Goal: Find specific page/section: Find specific page/section

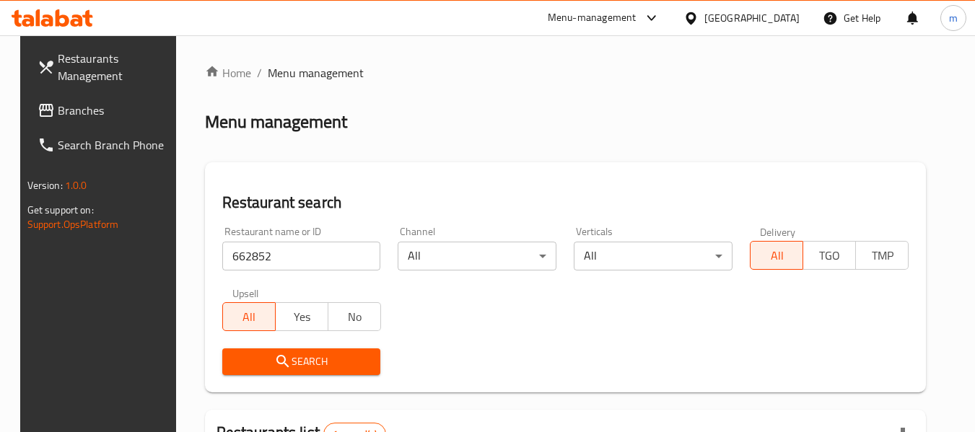
click at [783, 22] on div "Oman" at bounding box center [751, 18] width 95 height 16
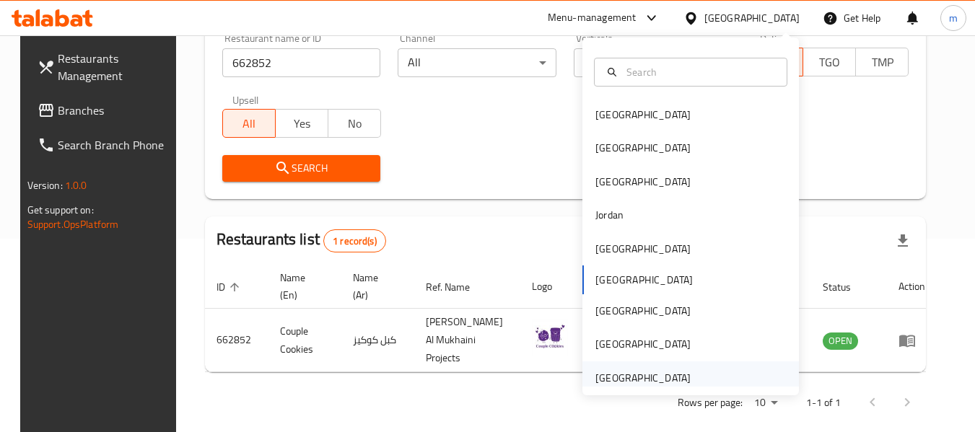
click at [675, 371] on div "[GEOGRAPHIC_DATA]" at bounding box center [642, 378] width 95 height 16
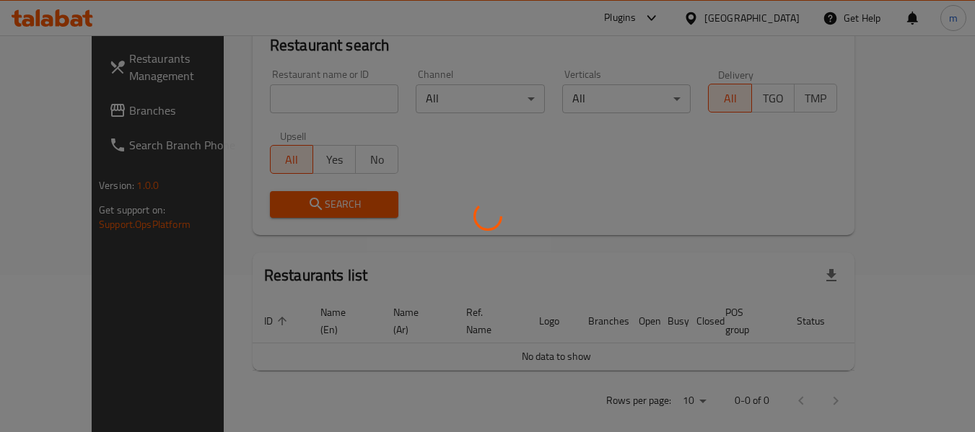
scroll to position [193, 0]
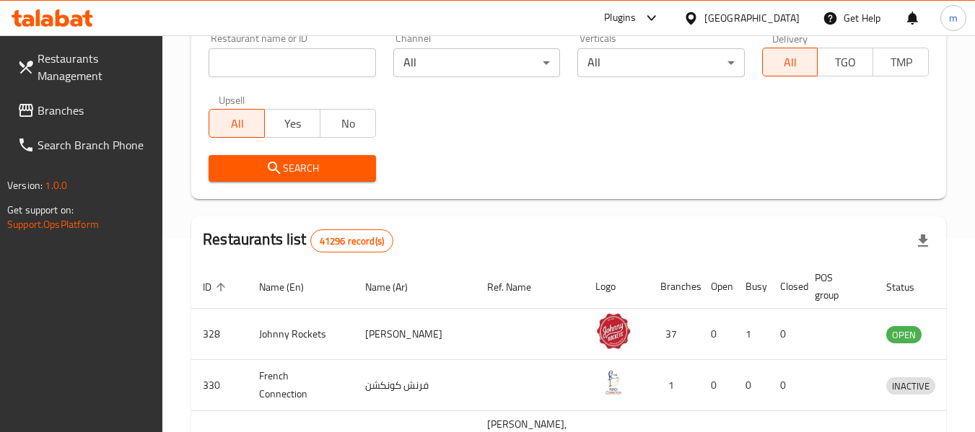
click at [90, 108] on span "Branches" at bounding box center [95, 110] width 114 height 17
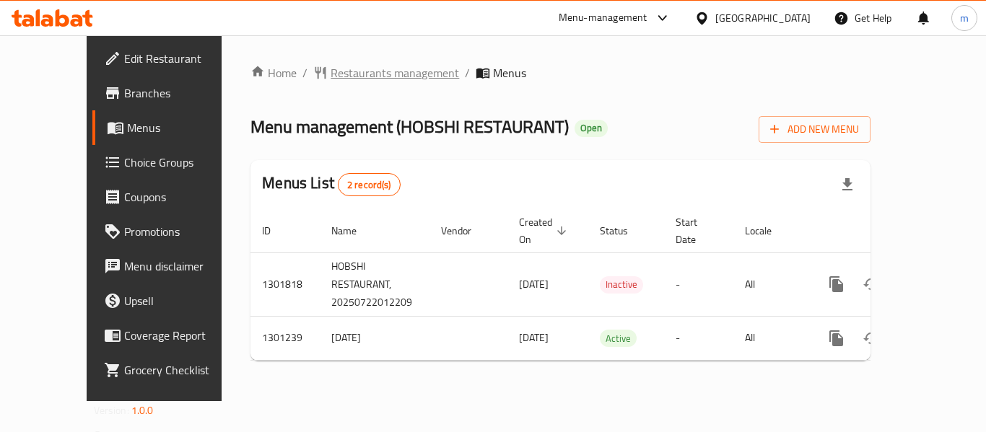
click at [337, 71] on span "Restaurants management" at bounding box center [395, 72] width 128 height 17
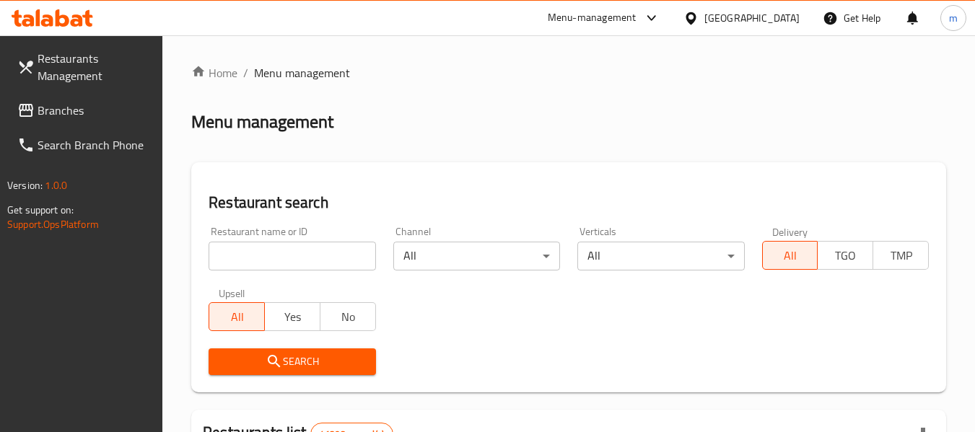
click at [304, 246] on input "search" at bounding box center [292, 256] width 167 height 29
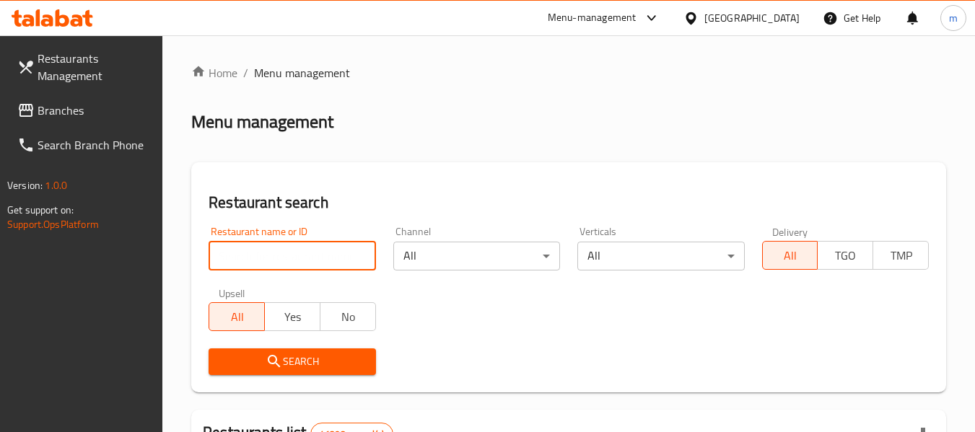
paste input "701948"
type input "701948"
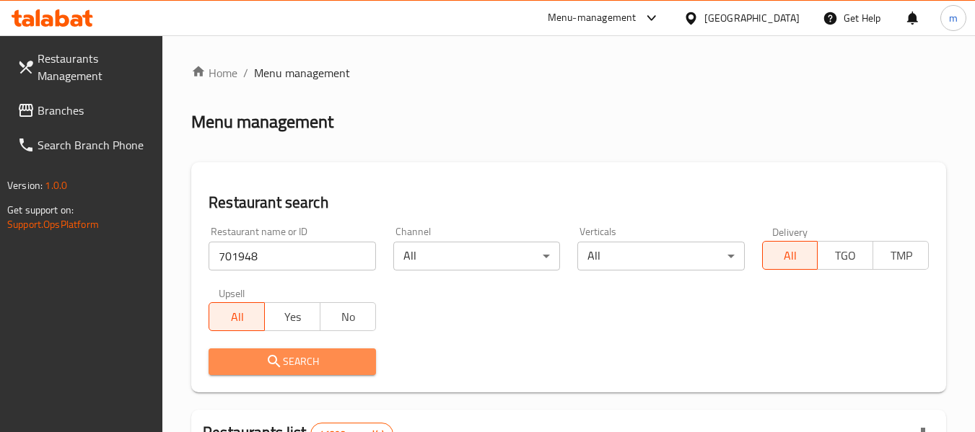
click at [316, 356] on span "Search" at bounding box center [292, 362] width 144 height 18
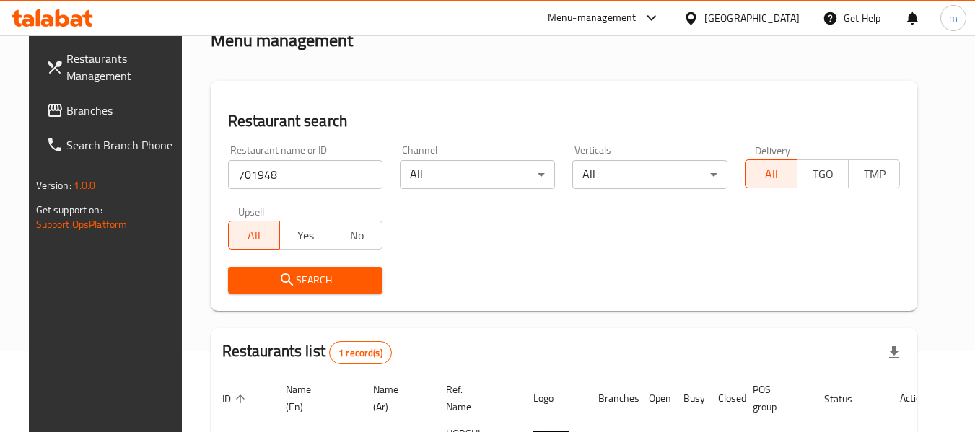
scroll to position [67, 0]
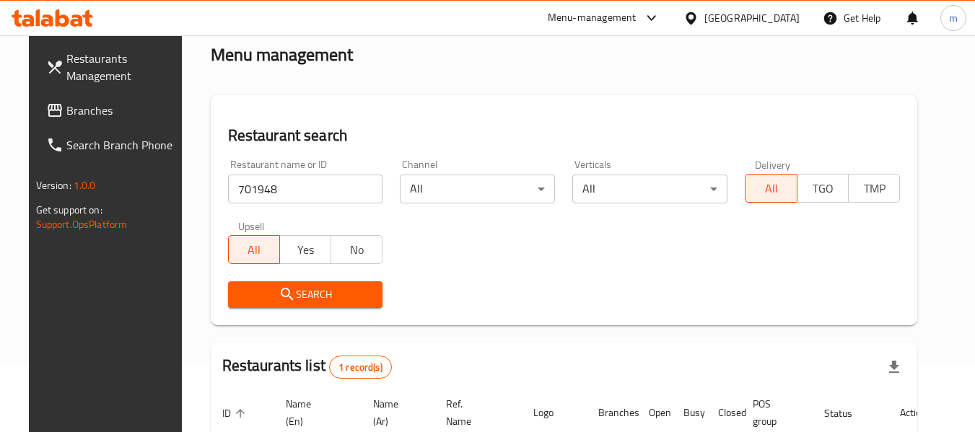
click at [71, 108] on span "Branches" at bounding box center [123, 110] width 114 height 17
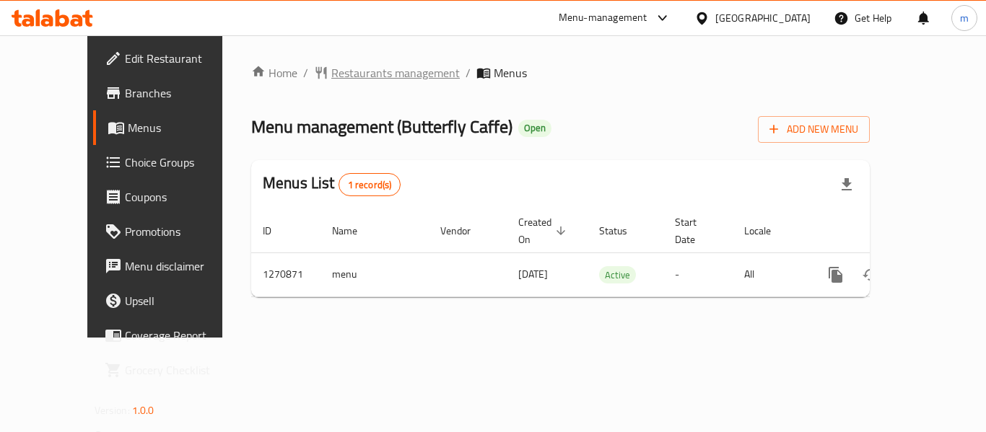
click at [331, 76] on span "Restaurants management" at bounding box center [395, 72] width 128 height 17
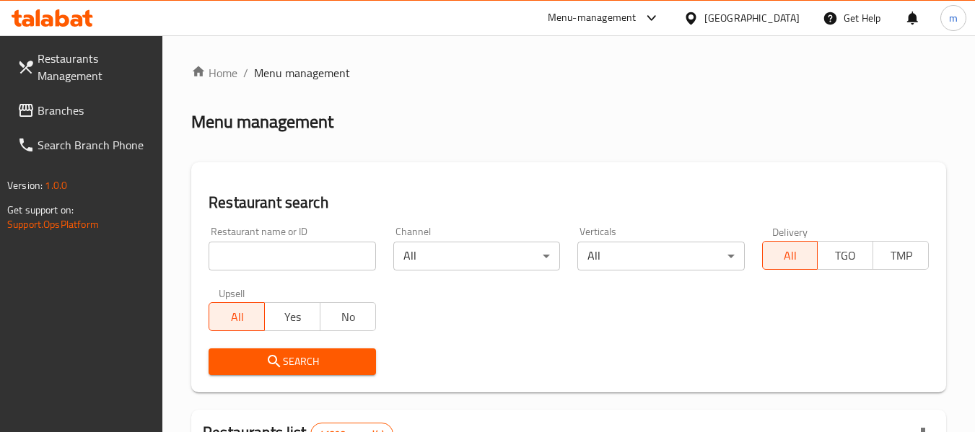
click at [287, 266] on input "search" at bounding box center [292, 256] width 167 height 29
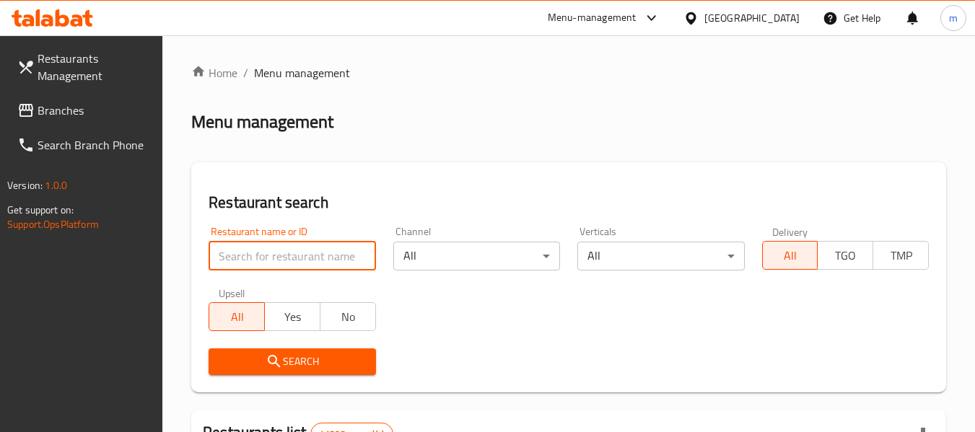
paste input "689418"
type input "689418"
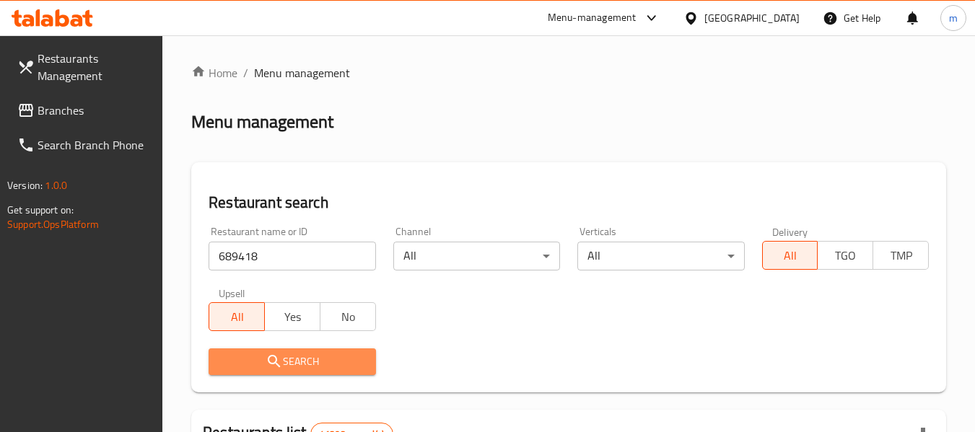
click at [310, 358] on span "Search" at bounding box center [292, 362] width 144 height 18
click at [310, 358] on div at bounding box center [487, 216] width 975 height 432
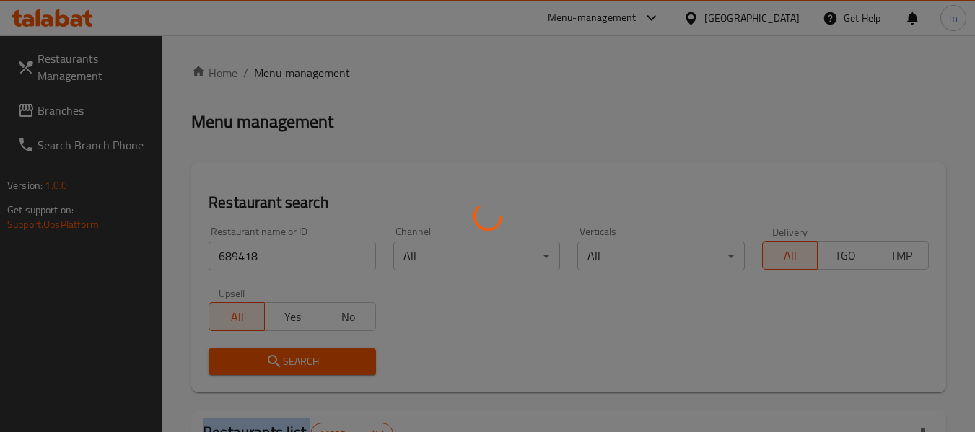
click at [310, 358] on div at bounding box center [487, 216] width 975 height 432
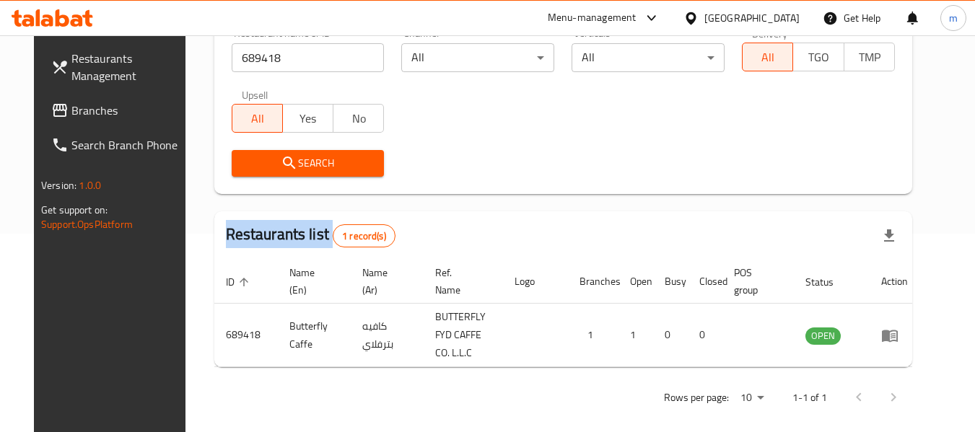
scroll to position [199, 0]
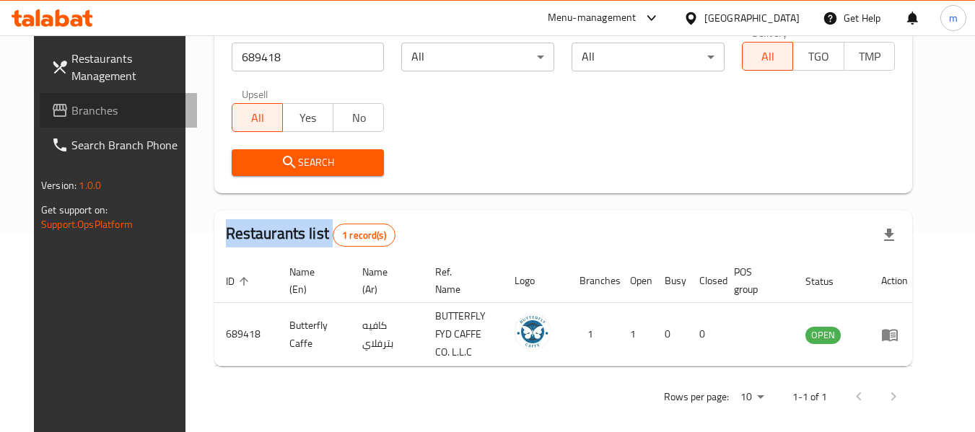
click at [76, 102] on span "Branches" at bounding box center [128, 110] width 114 height 17
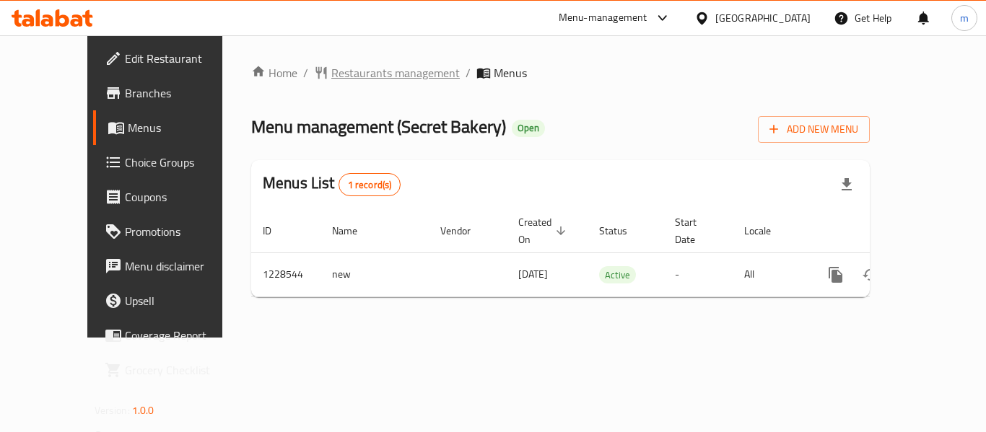
click at [331, 76] on span "Restaurants management" at bounding box center [395, 72] width 128 height 17
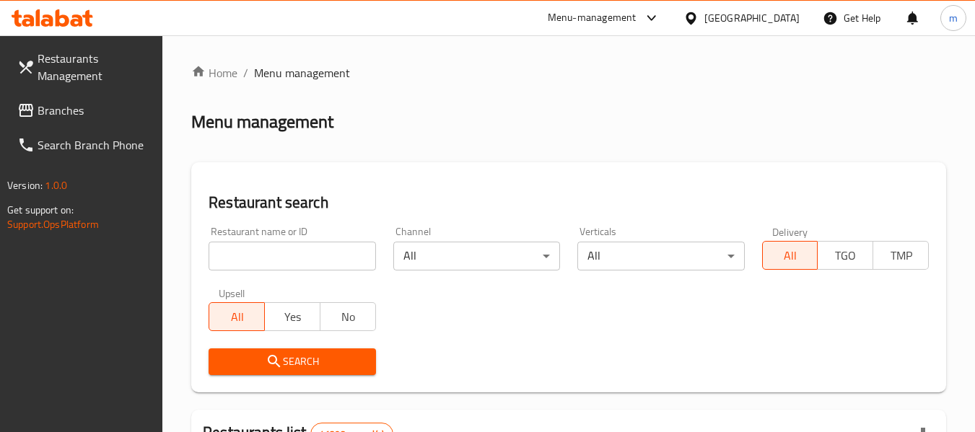
click at [295, 257] on input "search" at bounding box center [292, 256] width 167 height 29
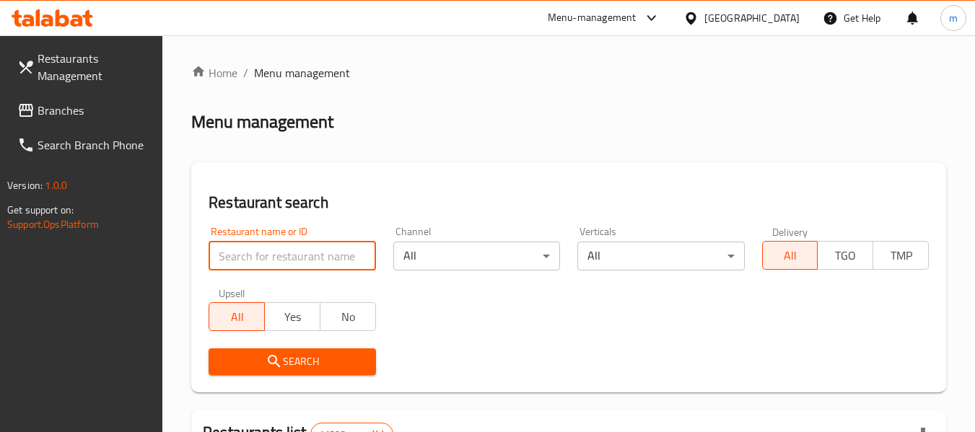
paste input "676459"
type input "676459"
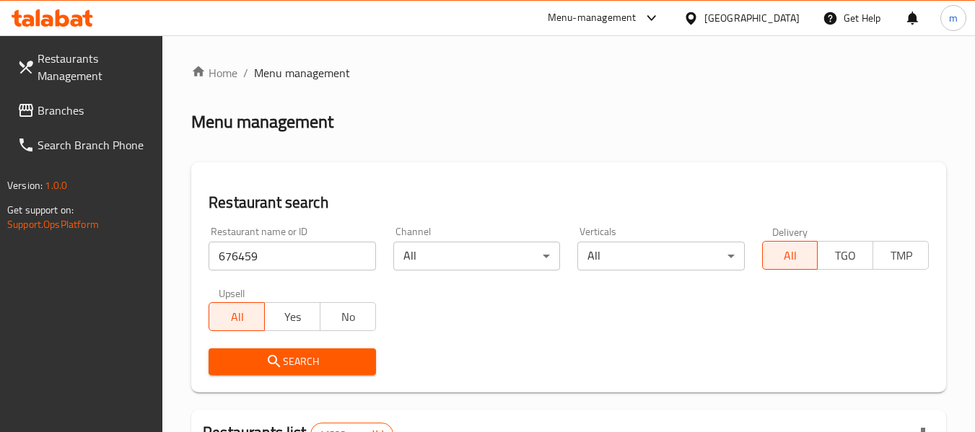
click at [314, 362] on span "Search" at bounding box center [292, 362] width 144 height 18
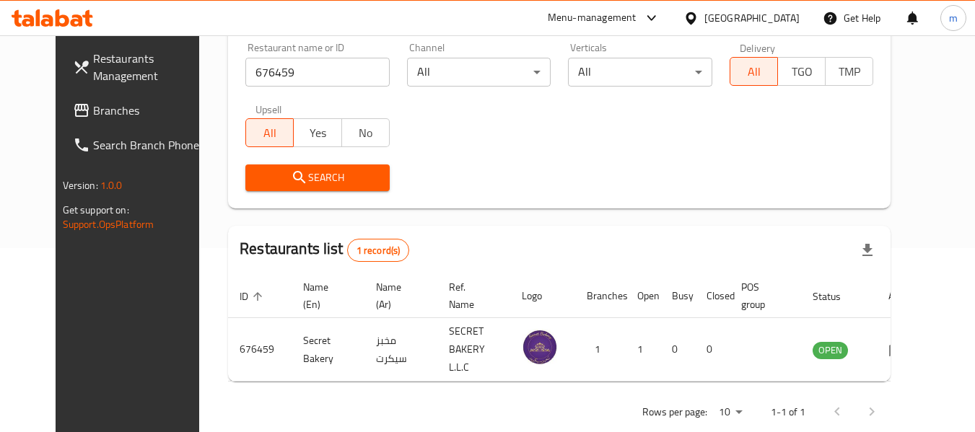
scroll to position [193, 0]
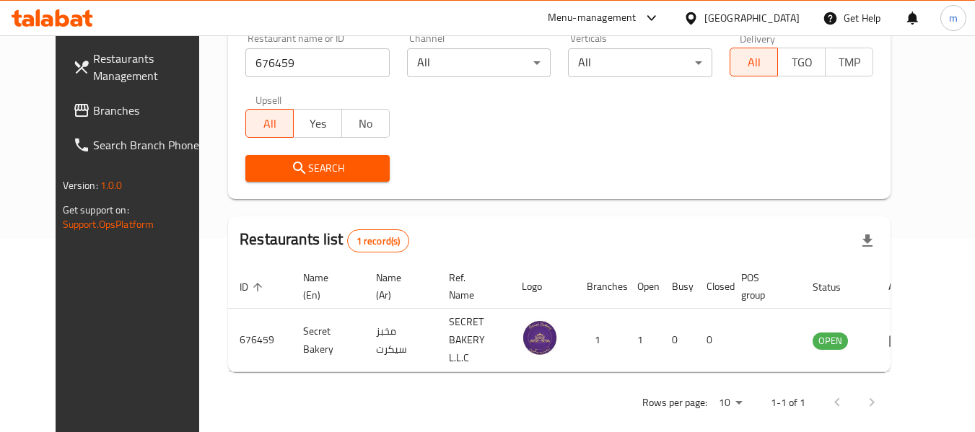
click at [93, 108] on span "Branches" at bounding box center [150, 110] width 114 height 17
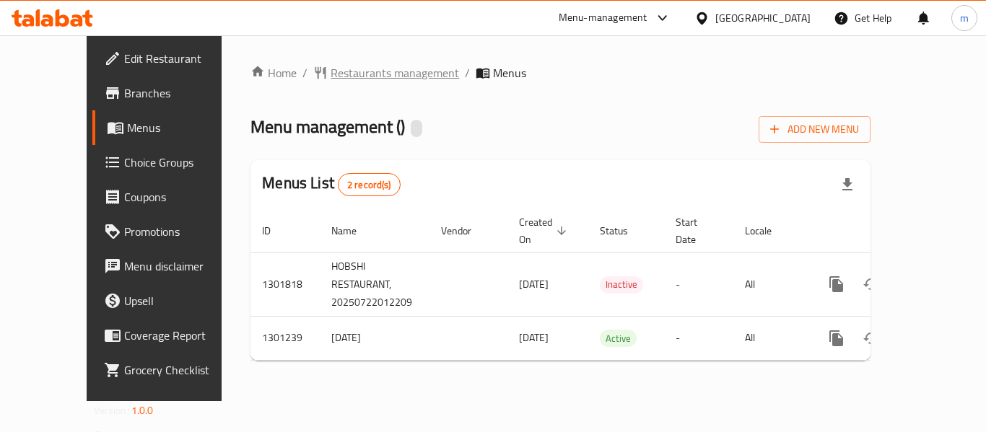
click at [331, 82] on span "Restaurants management" at bounding box center [395, 72] width 128 height 17
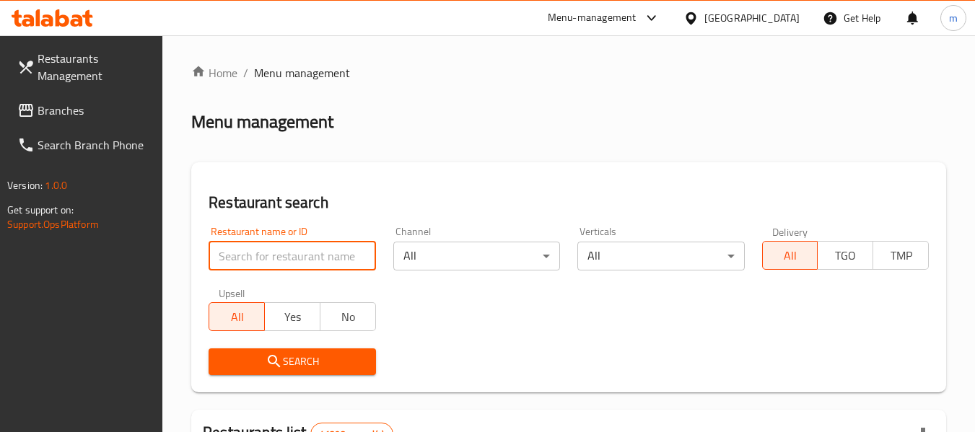
click at [306, 253] on input "search" at bounding box center [292, 256] width 167 height 29
paste input "701948"
type input "701948"
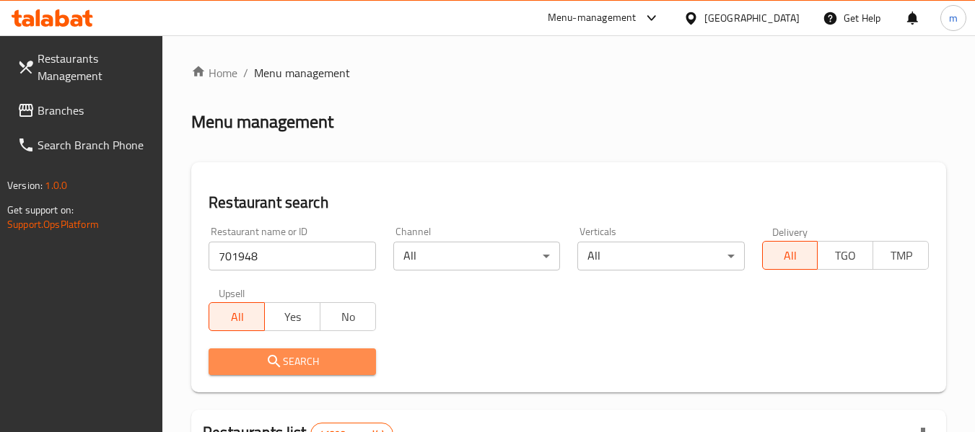
click at [320, 374] on button "Search" at bounding box center [292, 362] width 167 height 27
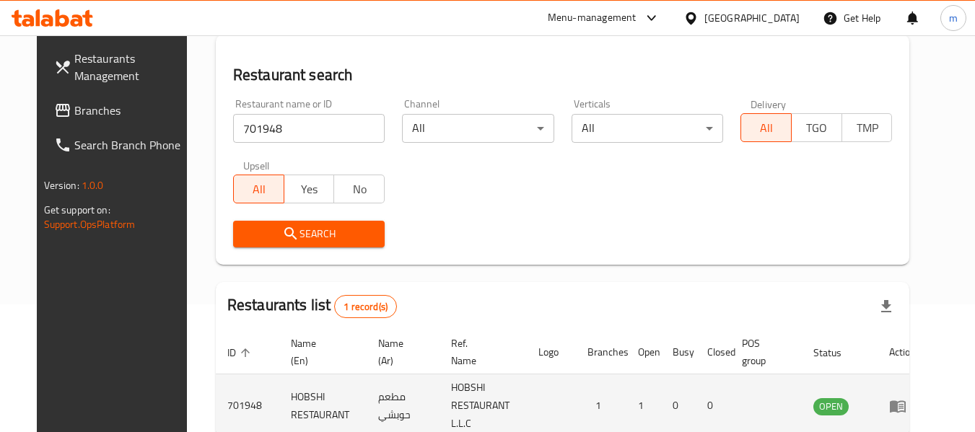
scroll to position [211, 0]
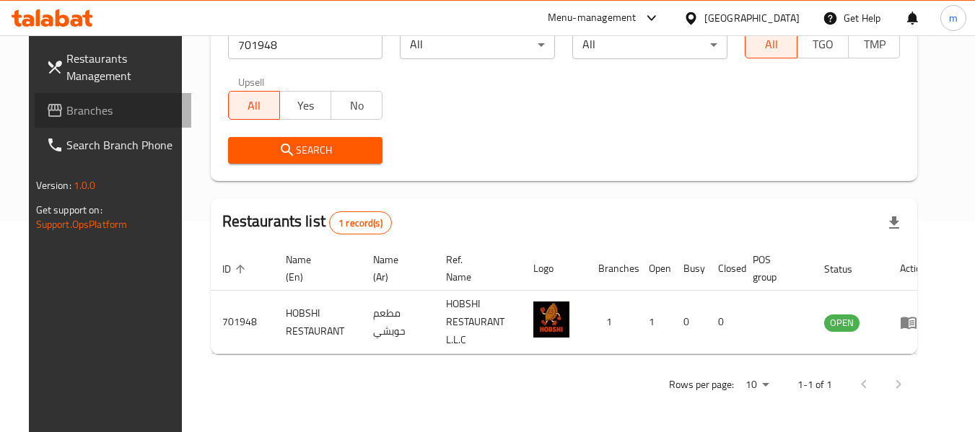
click at [66, 108] on span "Branches" at bounding box center [123, 110] width 114 height 17
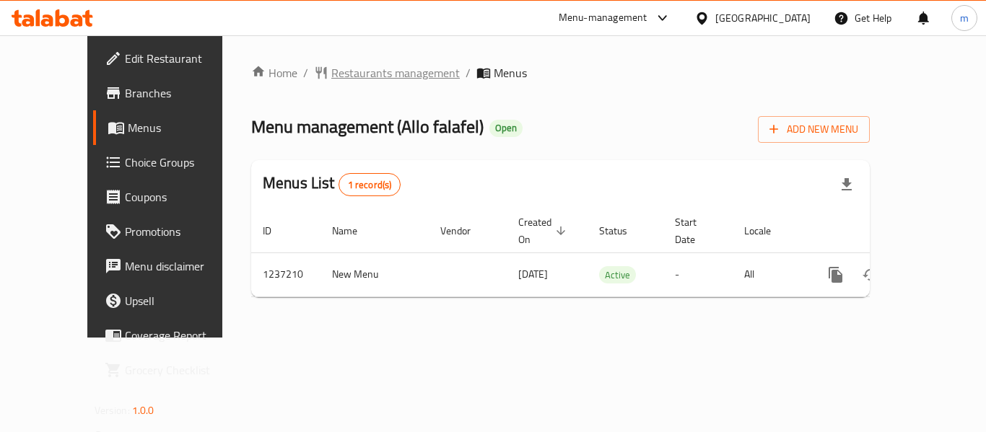
click at [341, 75] on span "Restaurants management" at bounding box center [395, 72] width 128 height 17
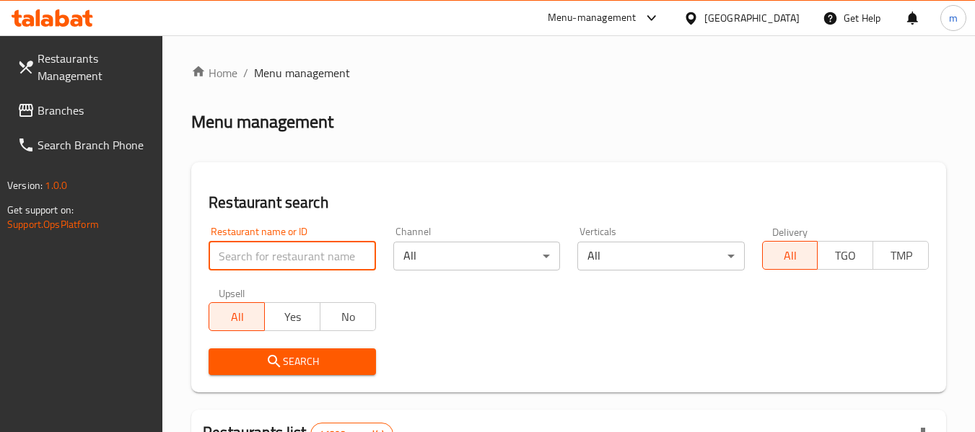
click at [293, 253] on input "search" at bounding box center [292, 256] width 167 height 29
paste input "679299"
type input "679299"
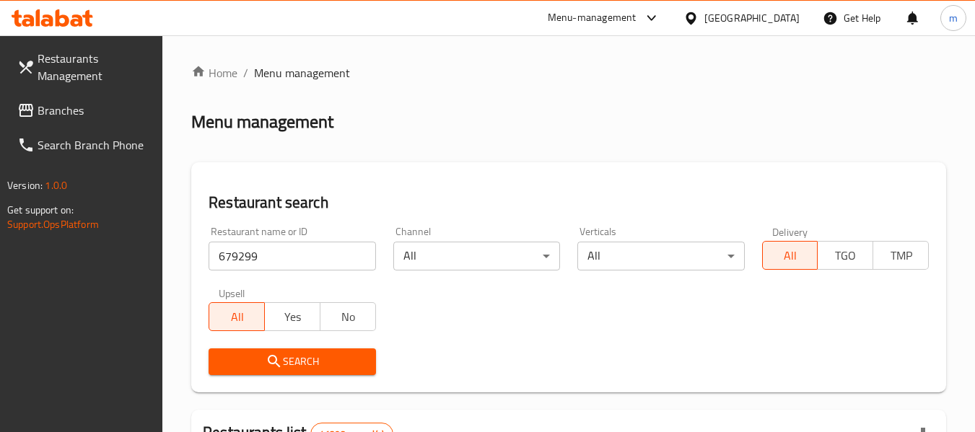
click at [302, 359] on span "Search" at bounding box center [292, 362] width 144 height 18
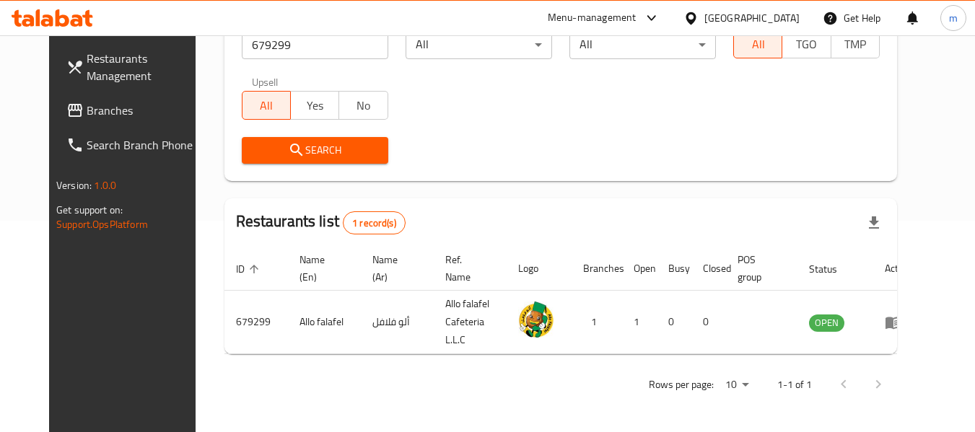
scroll to position [199, 0]
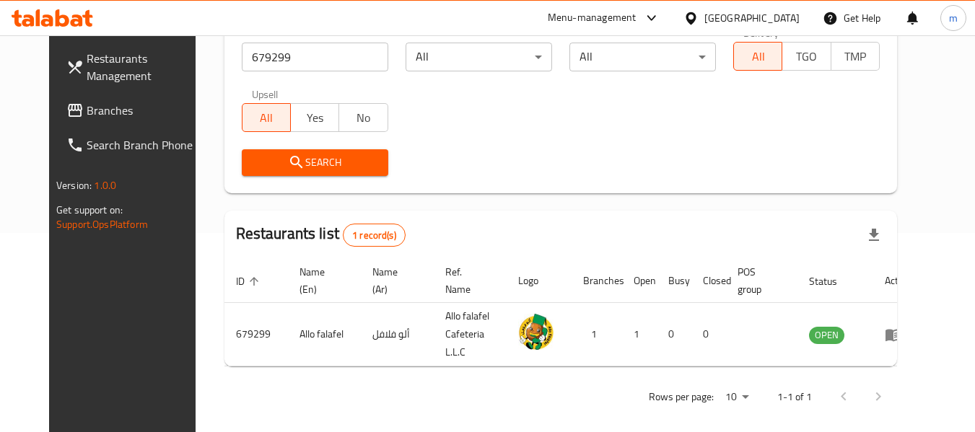
click at [732, 20] on div "[GEOGRAPHIC_DATA]" at bounding box center [751, 18] width 95 height 16
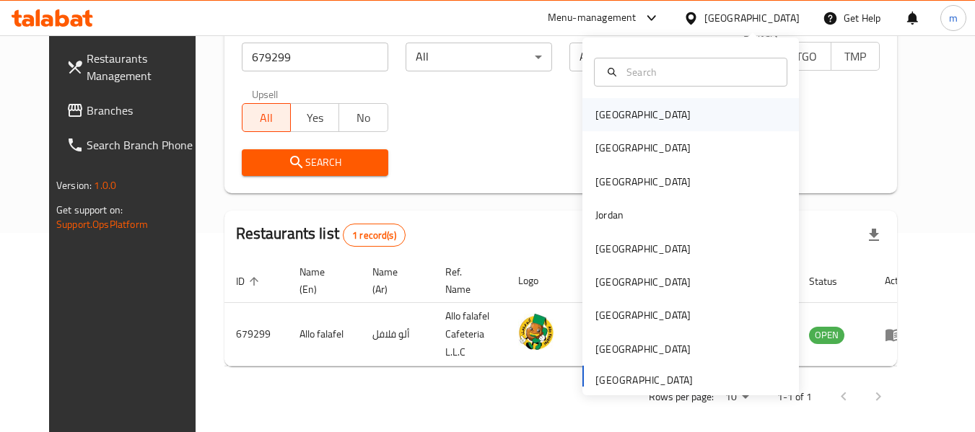
click at [608, 113] on div "[GEOGRAPHIC_DATA]" at bounding box center [642, 115] width 95 height 16
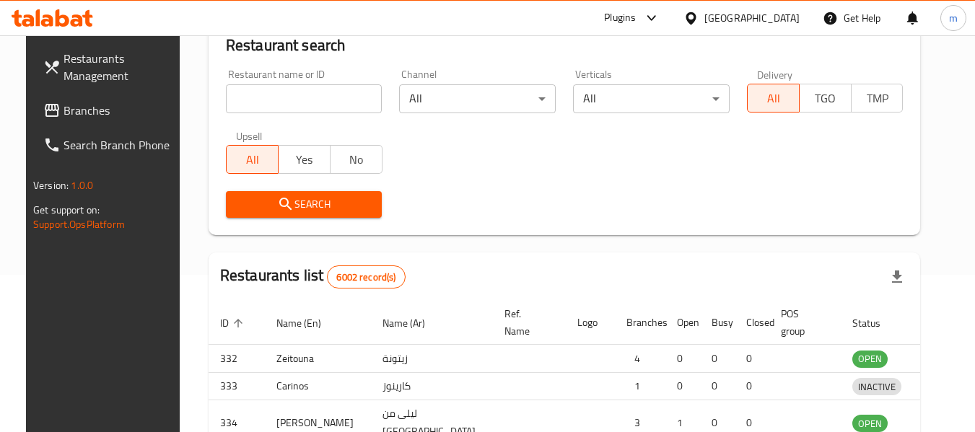
scroll to position [199, 0]
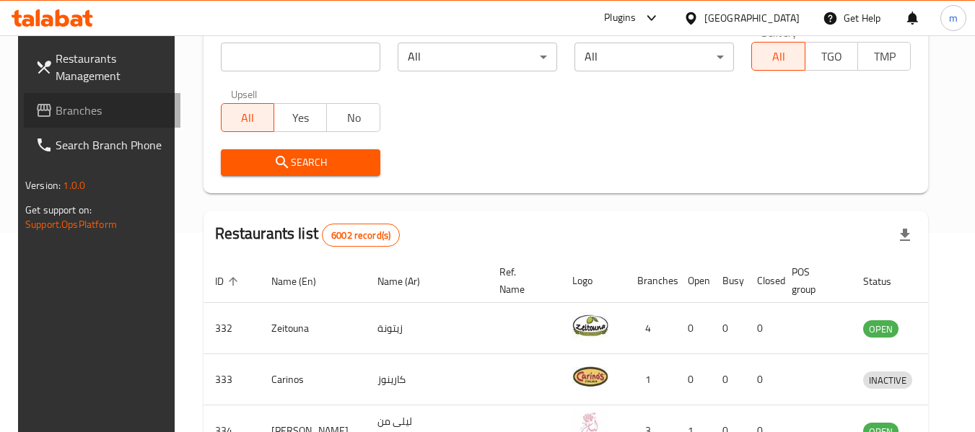
click at [35, 105] on span at bounding box center [45, 110] width 20 height 17
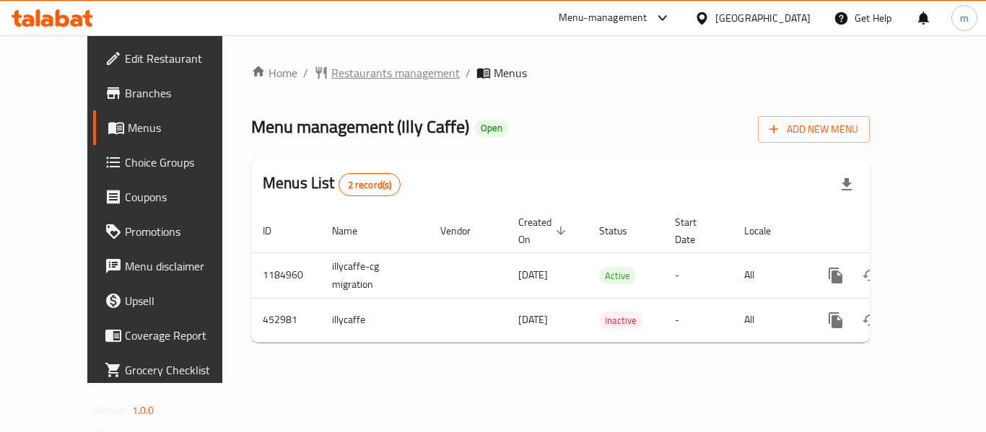
click at [331, 75] on span "Restaurants management" at bounding box center [395, 72] width 128 height 17
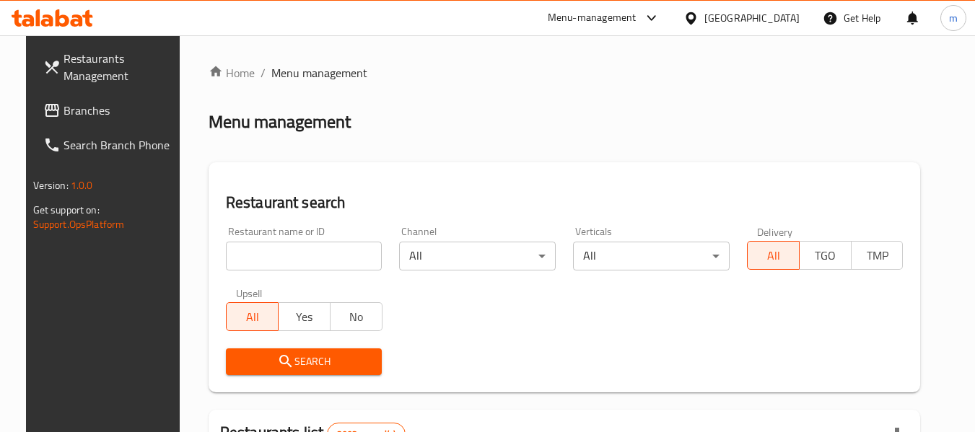
click at [295, 249] on input "search" at bounding box center [304, 256] width 157 height 29
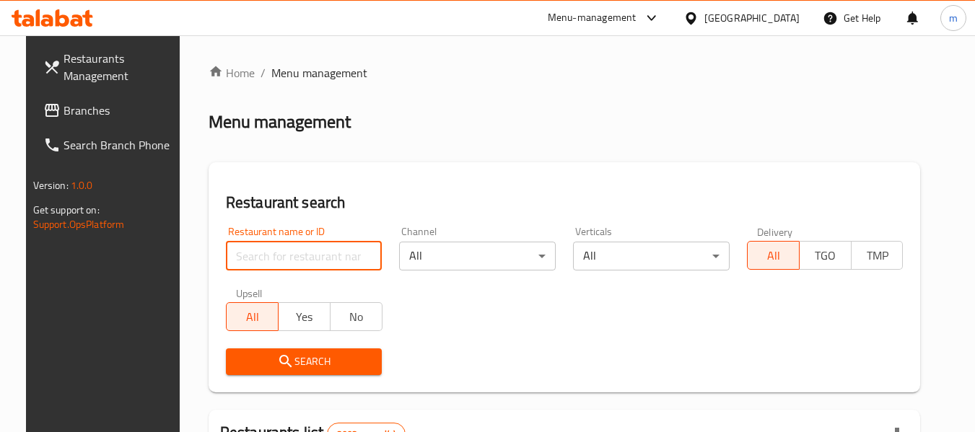
paste input "633312"
type input "633312"
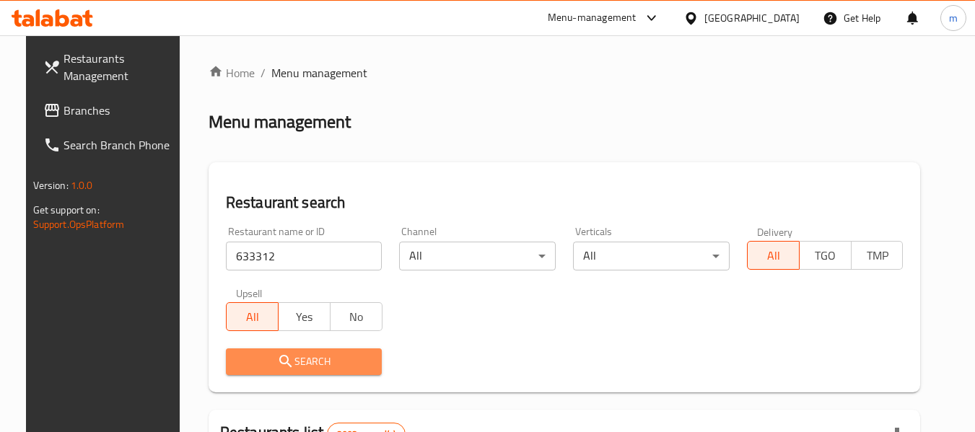
click at [295, 364] on span "Search" at bounding box center [304, 362] width 134 height 18
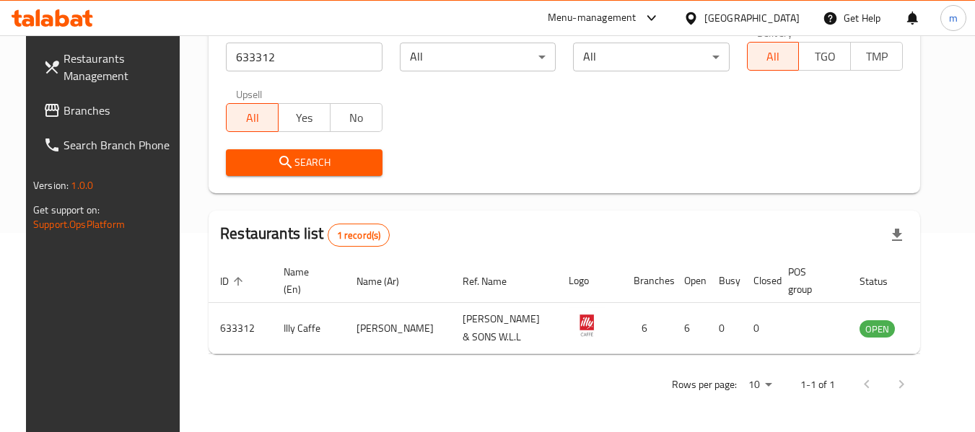
scroll to position [211, 0]
click at [777, 21] on div "[GEOGRAPHIC_DATA]" at bounding box center [751, 18] width 95 height 16
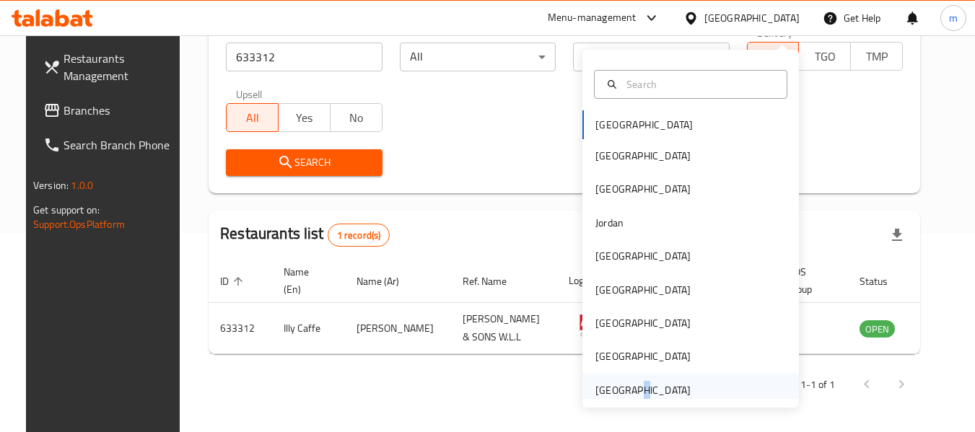
click at [624, 382] on div "[GEOGRAPHIC_DATA]" at bounding box center [642, 390] width 95 height 16
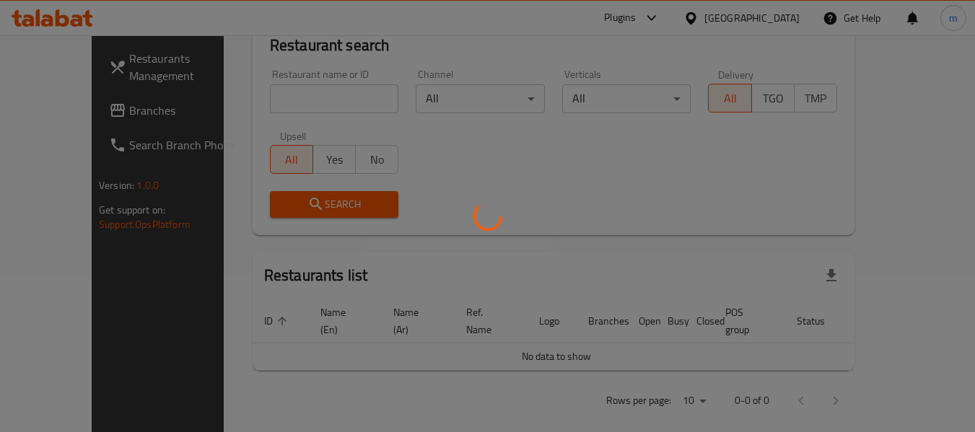
scroll to position [211, 0]
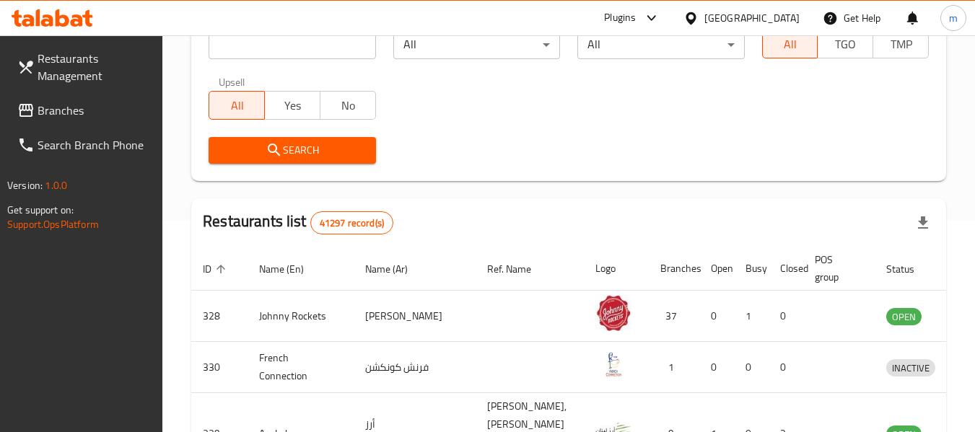
click at [45, 118] on span "Branches" at bounding box center [95, 110] width 114 height 17
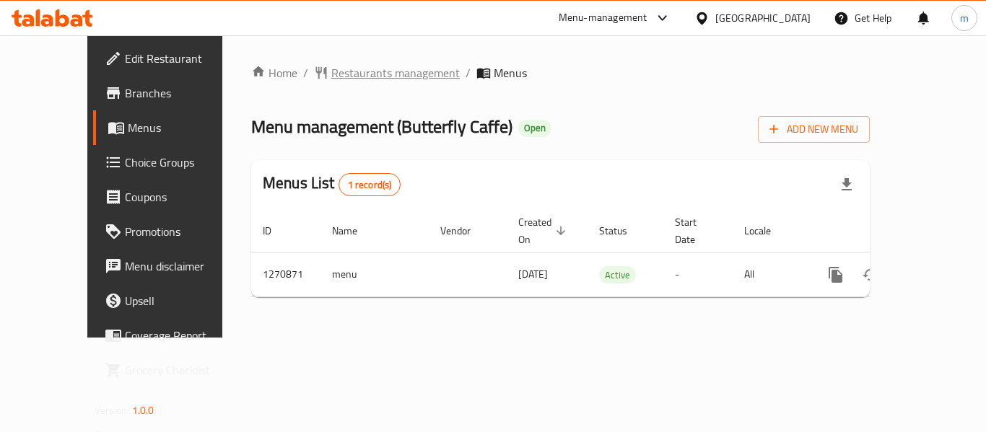
click at [346, 69] on span "Restaurants management" at bounding box center [395, 72] width 128 height 17
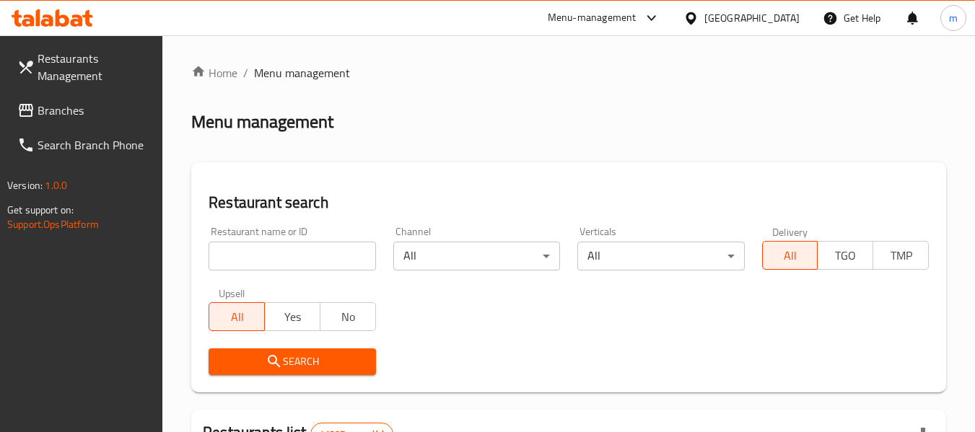
click at [310, 253] on input "search" at bounding box center [292, 256] width 167 height 29
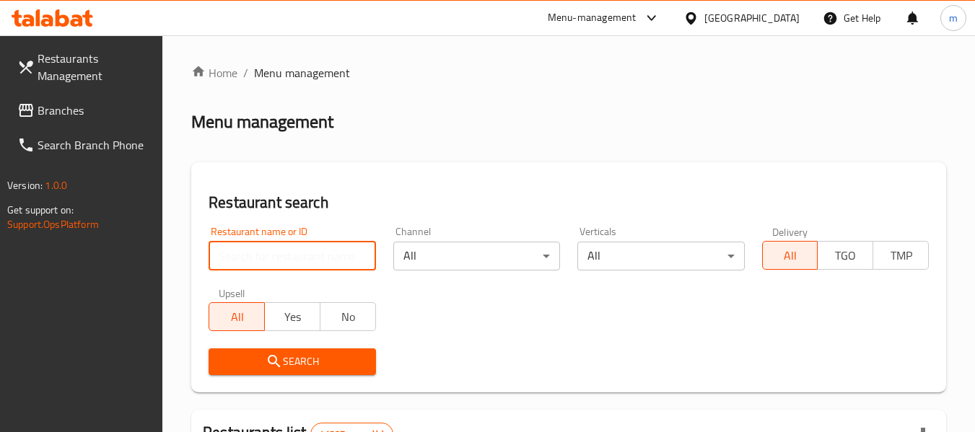
paste input "689418"
type input "689418"
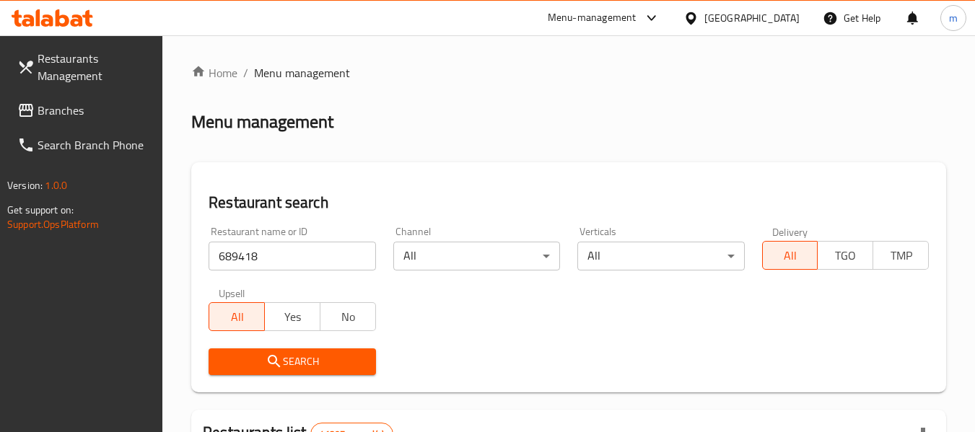
click at [294, 362] on span "Search" at bounding box center [292, 362] width 144 height 18
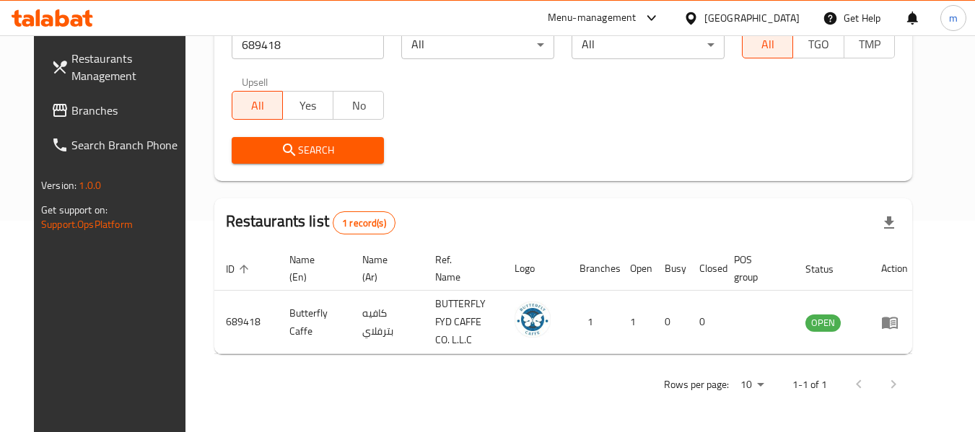
scroll to position [199, 0]
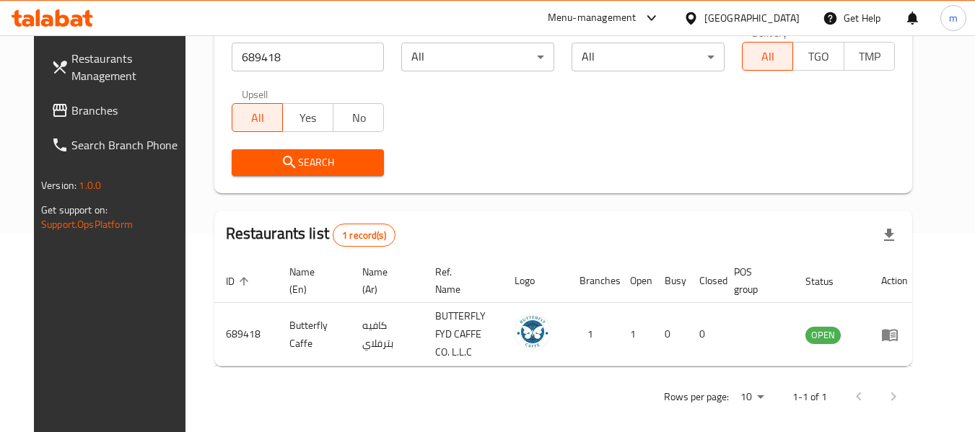
click at [724, 7] on div "[GEOGRAPHIC_DATA]" at bounding box center [741, 18] width 139 height 35
click at [742, 23] on div "[GEOGRAPHIC_DATA]" at bounding box center [751, 18] width 95 height 16
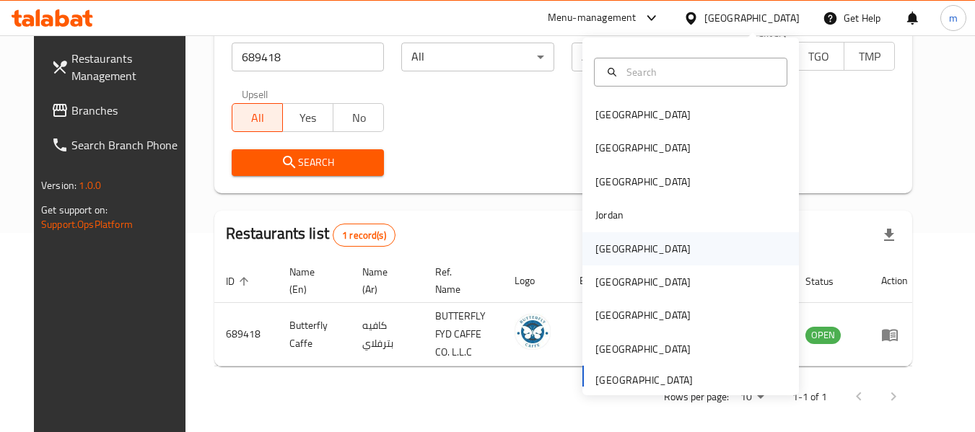
click at [611, 254] on div "[GEOGRAPHIC_DATA]" at bounding box center [642, 249] width 95 height 16
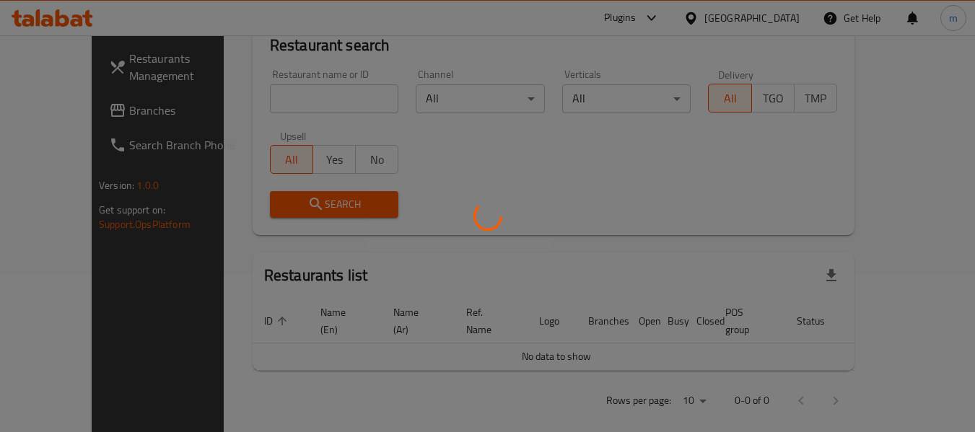
scroll to position [199, 0]
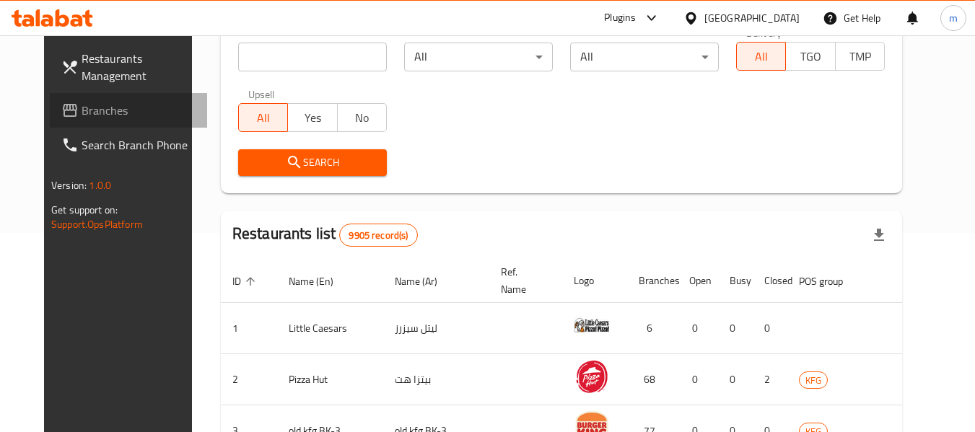
click at [93, 110] on span "Branches" at bounding box center [139, 110] width 114 height 17
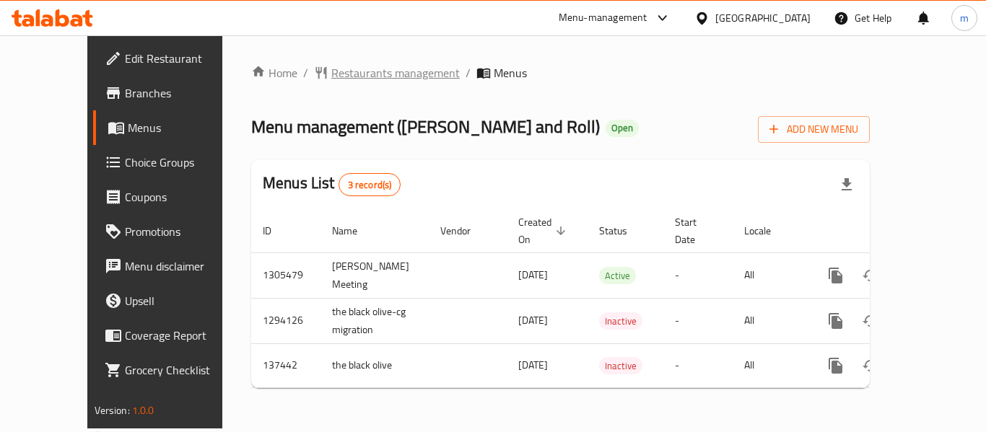
click at [341, 67] on span "Restaurants management" at bounding box center [395, 72] width 128 height 17
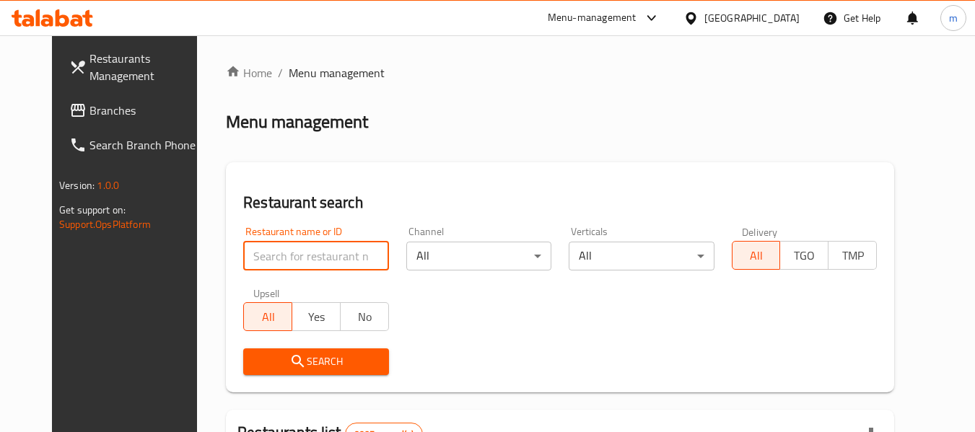
click at [299, 261] on input "search" at bounding box center [315, 256] width 145 height 29
paste input "611216"
type input "611216"
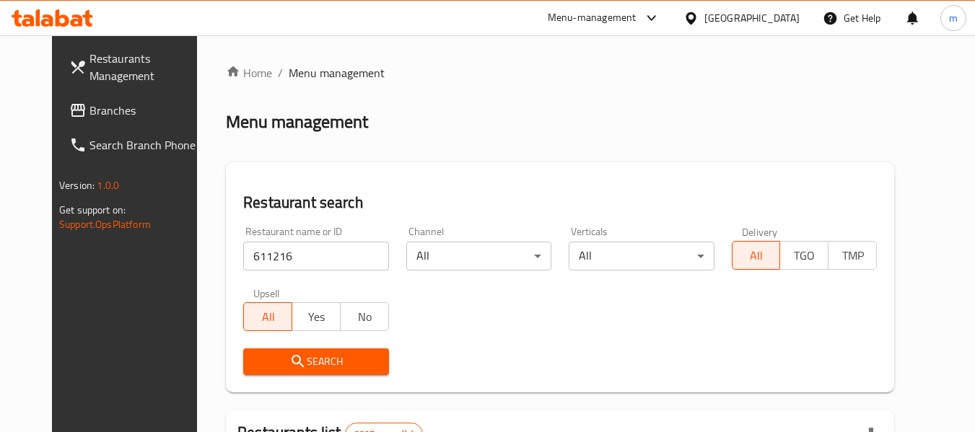
click at [321, 362] on span "Search" at bounding box center [316, 362] width 122 height 18
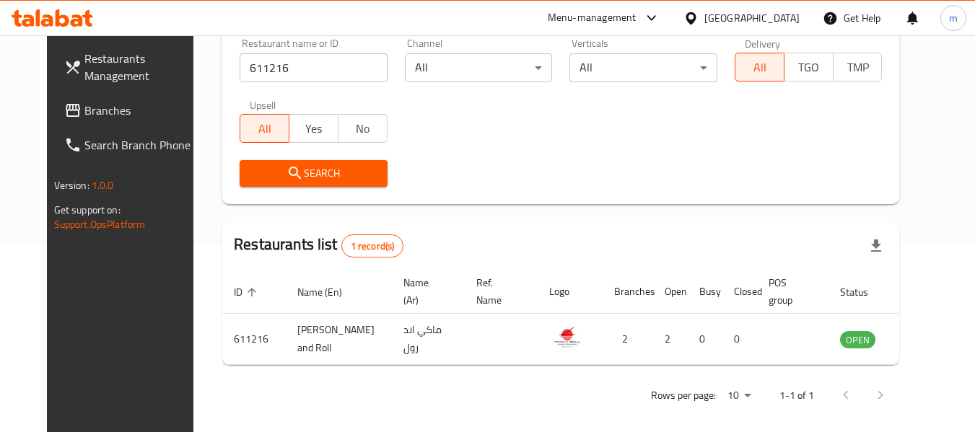
scroll to position [199, 0]
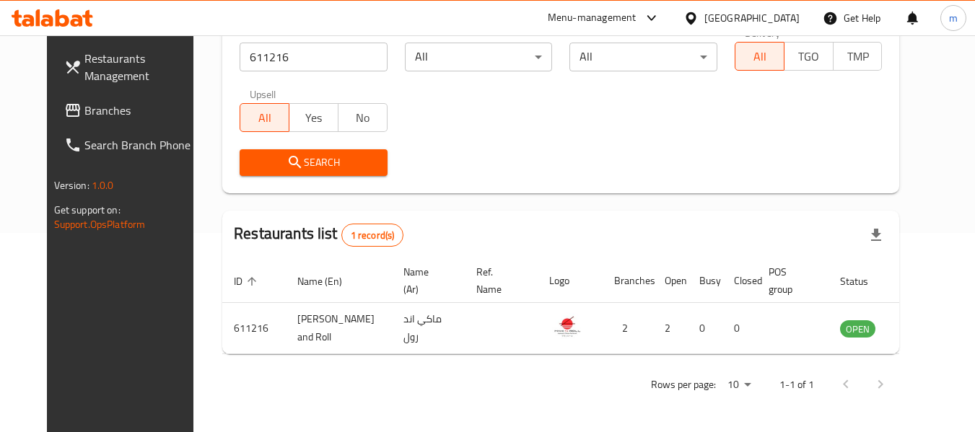
click at [797, 23] on div "[GEOGRAPHIC_DATA]" at bounding box center [751, 18] width 95 height 16
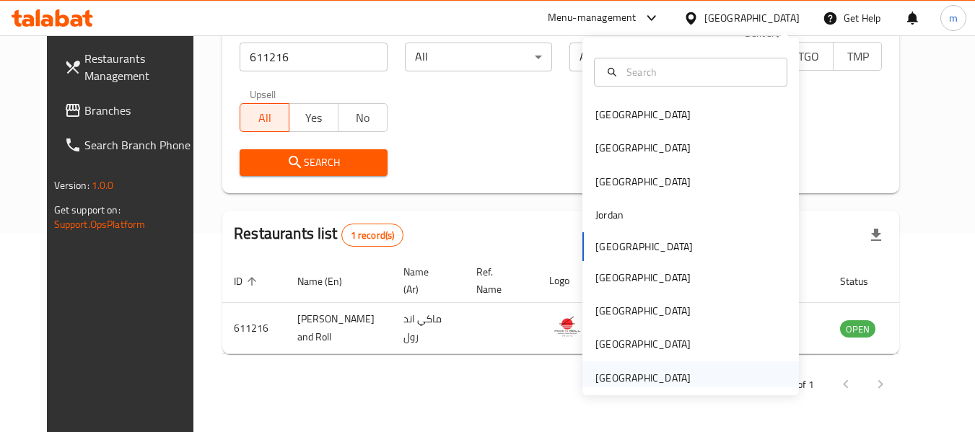
click at [650, 382] on div "[GEOGRAPHIC_DATA]" at bounding box center [642, 378] width 95 height 16
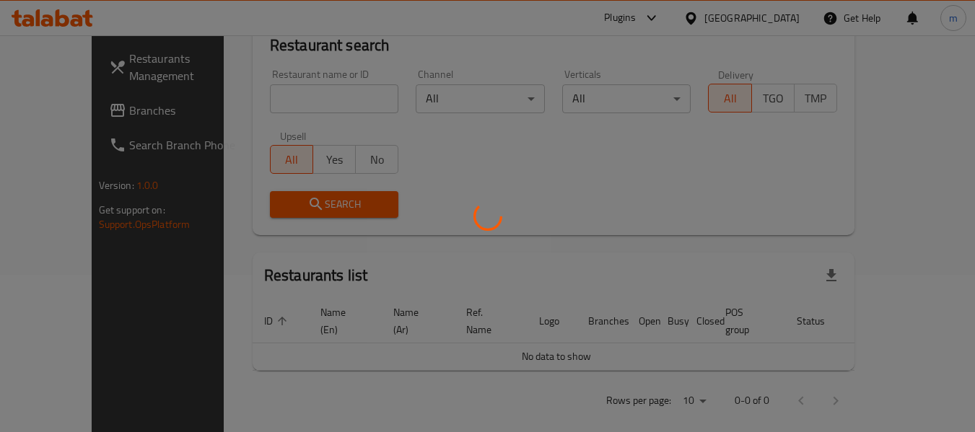
scroll to position [199, 0]
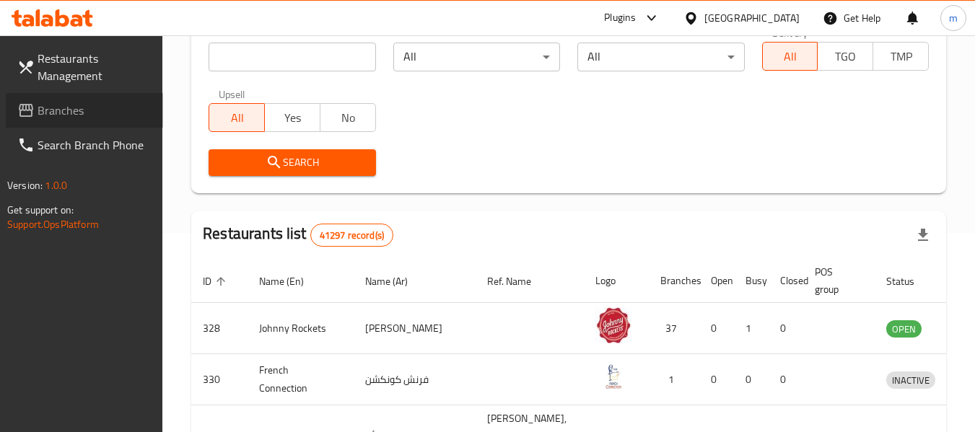
click at [87, 121] on link "Branches" at bounding box center [84, 110] width 157 height 35
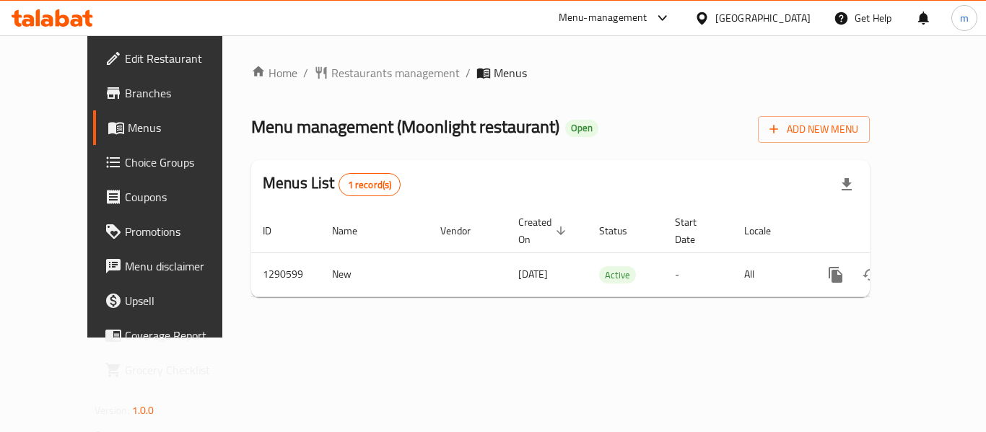
click at [351, 61] on div "Home / Restaurants management / Menus Menu management ( Moonlight restaurant ) …" at bounding box center [560, 186] width 676 height 302
click at [354, 74] on span "Restaurants management" at bounding box center [395, 72] width 128 height 17
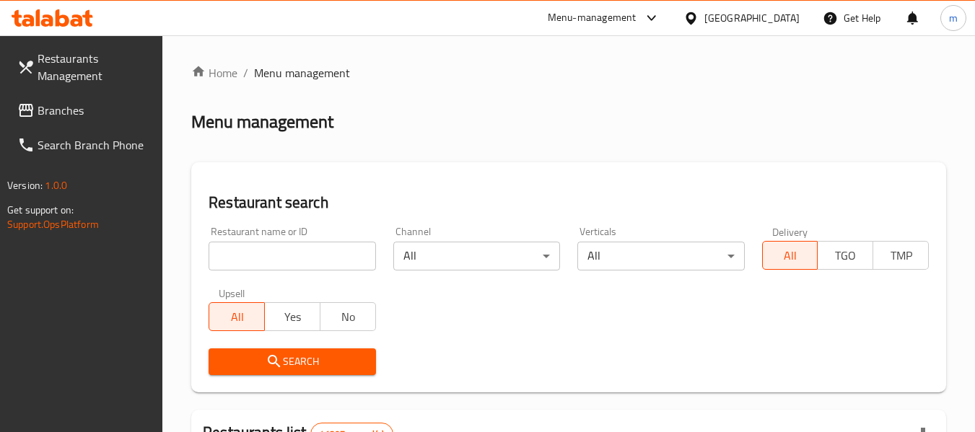
click at [306, 251] on input "search" at bounding box center [292, 256] width 167 height 29
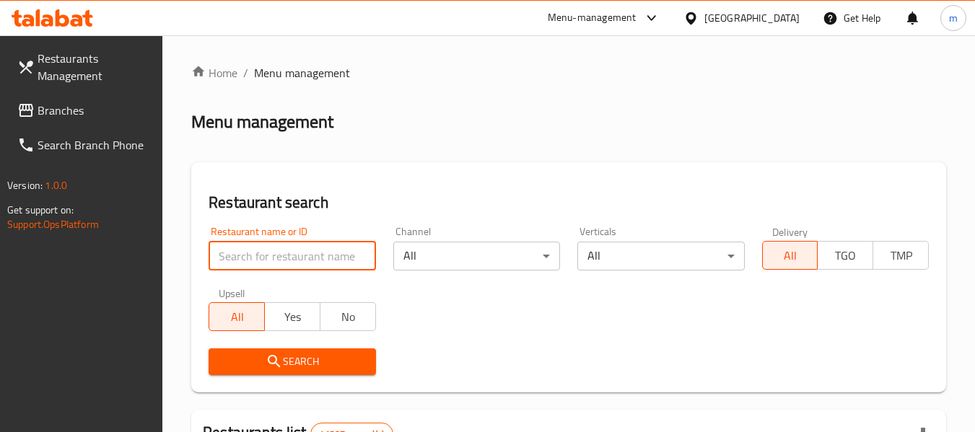
paste input "698261"
type input "698261"
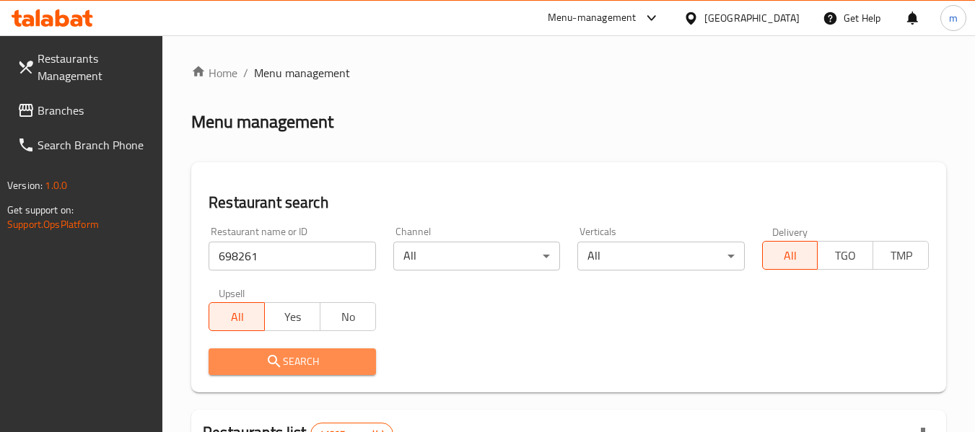
click at [302, 368] on span "Search" at bounding box center [292, 362] width 144 height 18
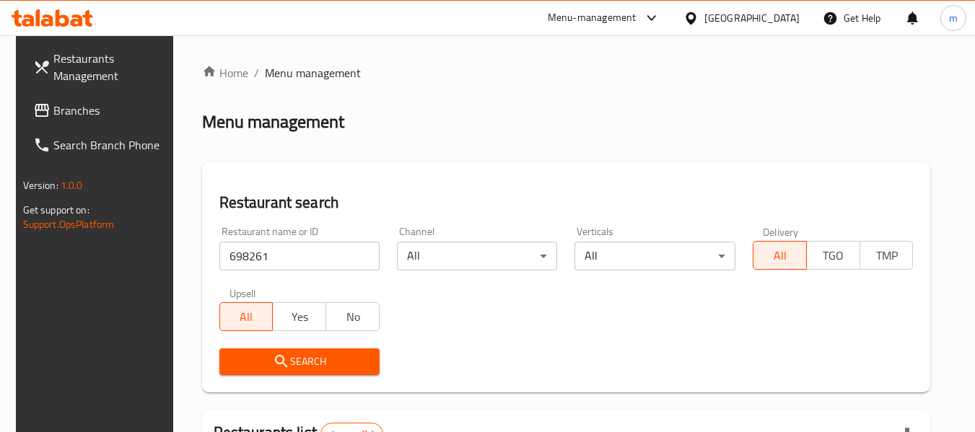
click at [77, 116] on span "Branches" at bounding box center [110, 110] width 114 height 17
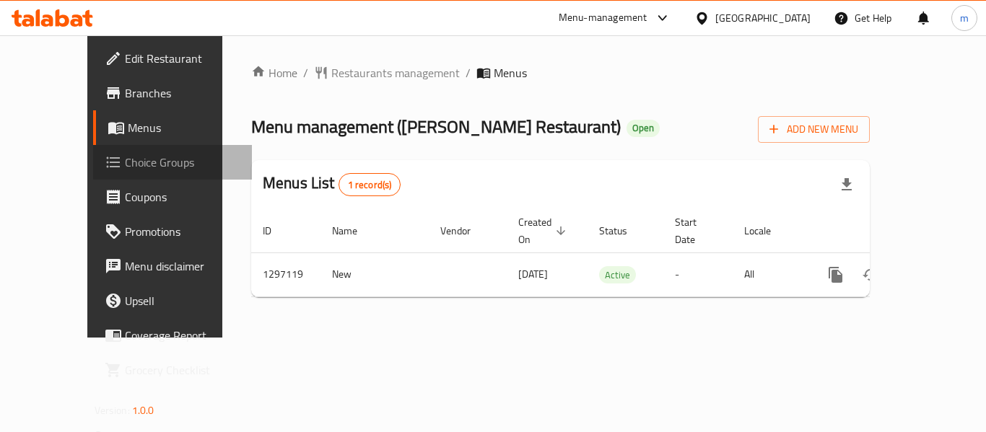
click at [125, 164] on span "Choice Groups" at bounding box center [182, 162] width 115 height 17
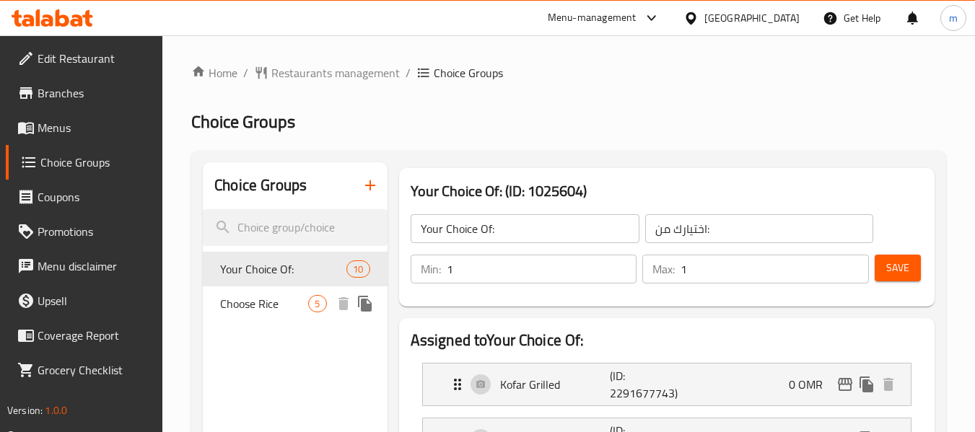
click at [250, 303] on span "Choose Rice" at bounding box center [264, 303] width 88 height 17
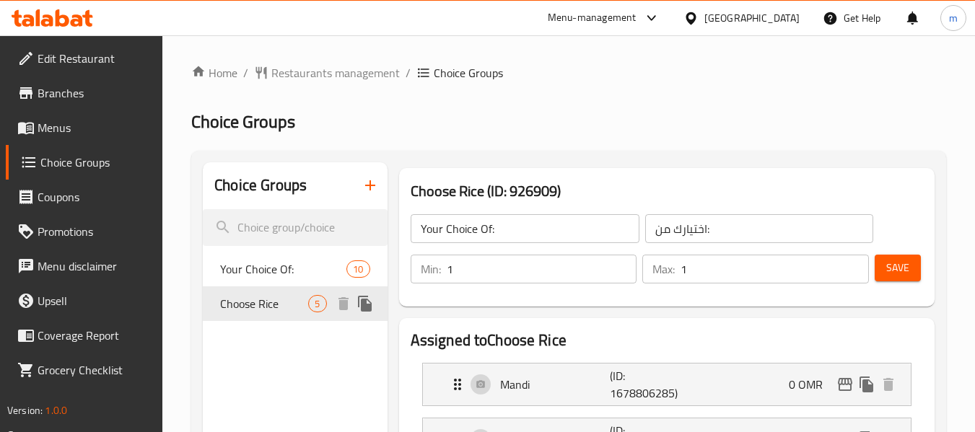
type input "Choose Rice"
type input "اختر الأرز"
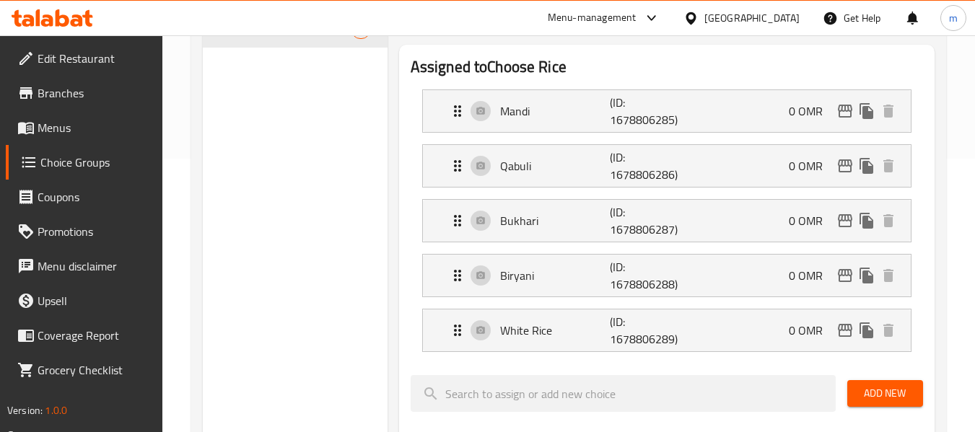
scroll to position [72, 0]
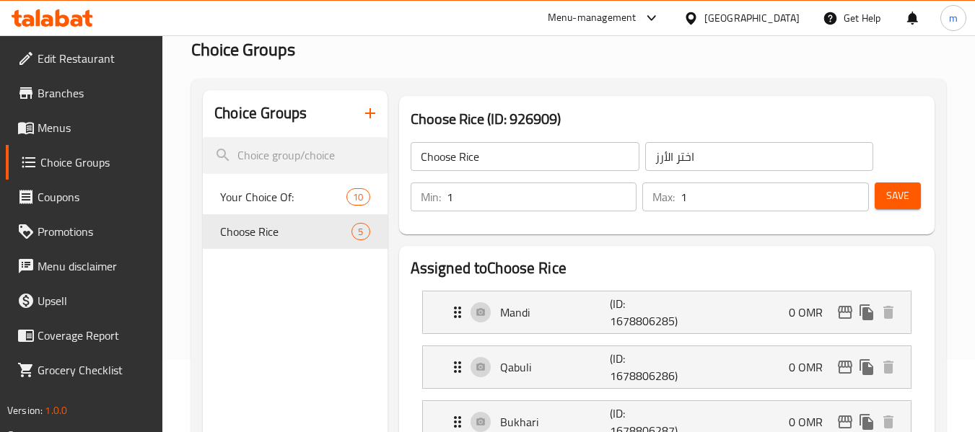
click at [704, 14] on div at bounding box center [693, 18] width 21 height 16
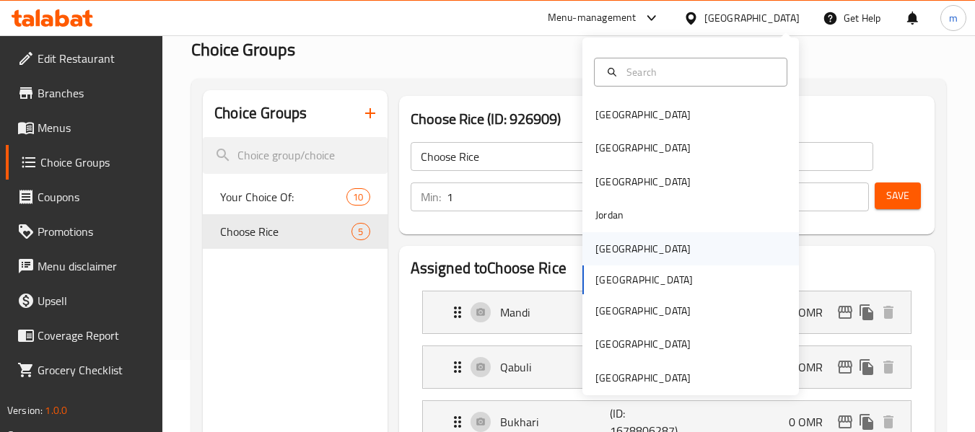
click at [618, 249] on div "[GEOGRAPHIC_DATA]" at bounding box center [643, 248] width 118 height 33
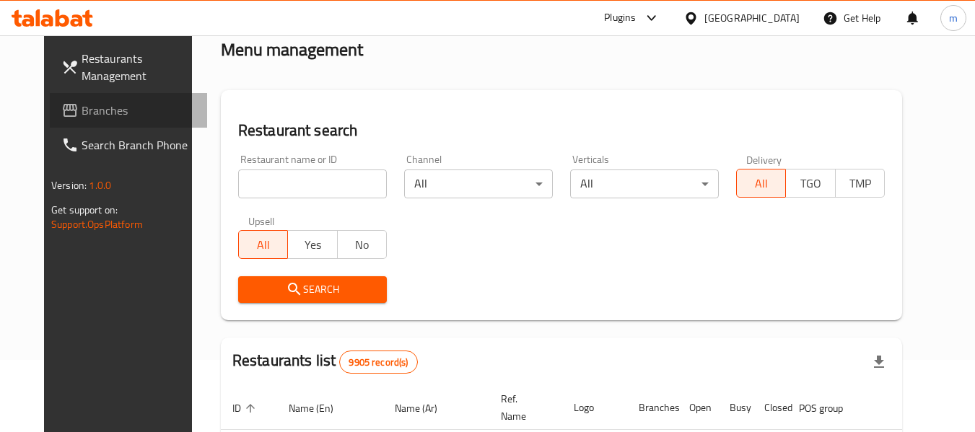
click at [82, 110] on span "Branches" at bounding box center [139, 110] width 114 height 17
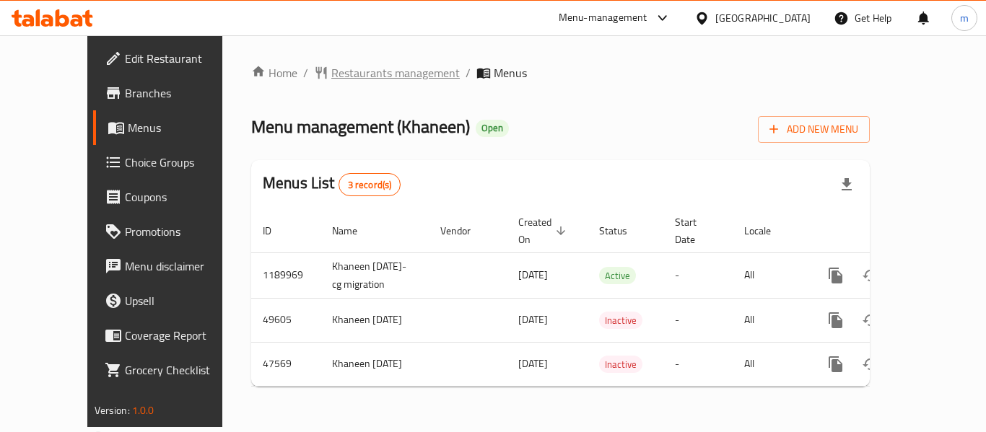
click at [331, 74] on span "Restaurants management" at bounding box center [395, 72] width 128 height 17
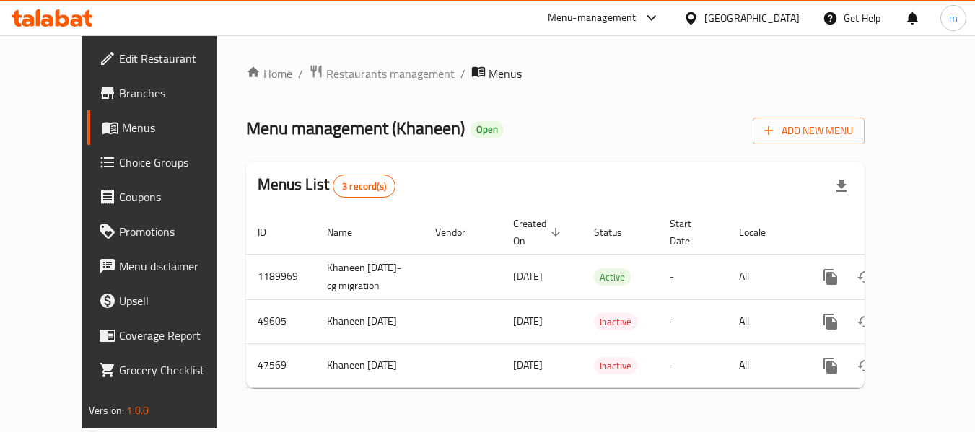
click at [341, 69] on span "Restaurants management" at bounding box center [390, 73] width 128 height 17
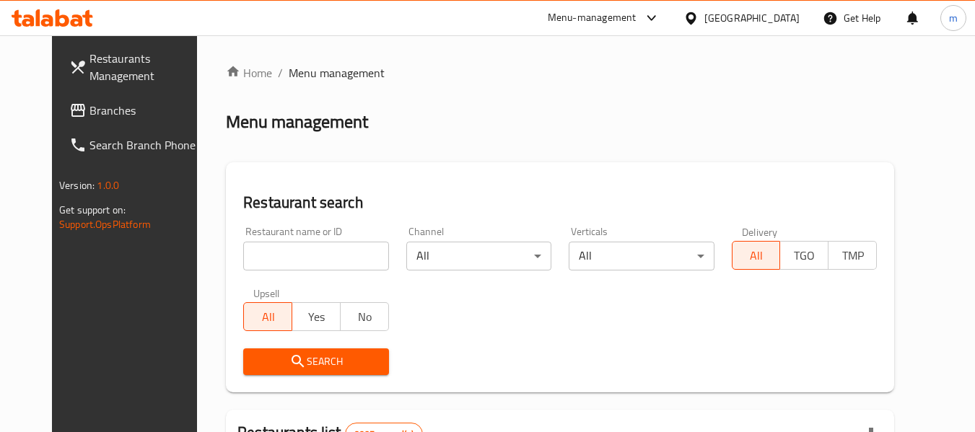
click at [310, 242] on input "search" at bounding box center [315, 256] width 145 height 29
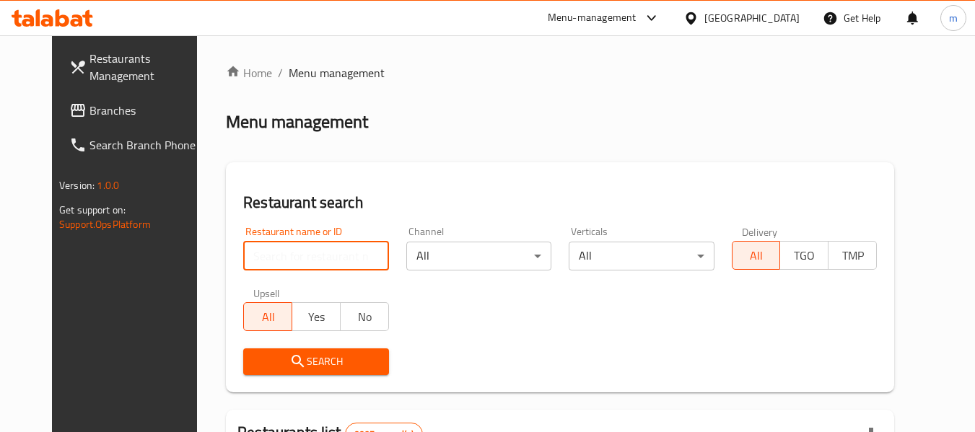
paste input "2751"
type input "2751"
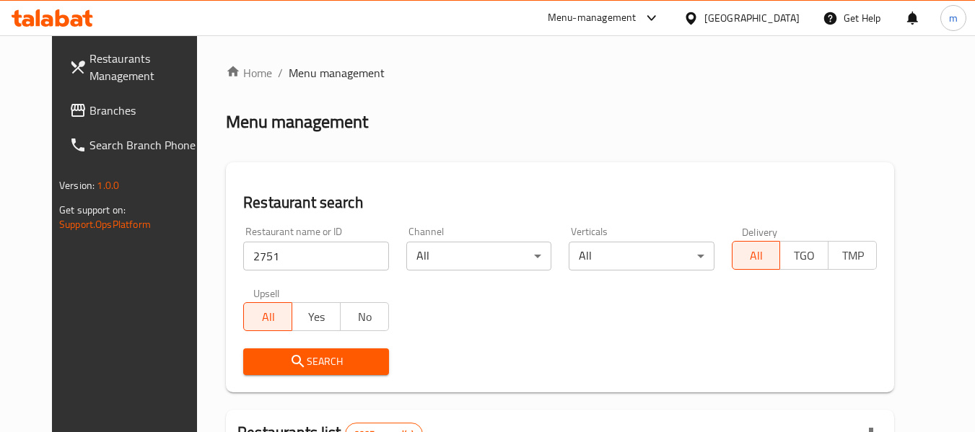
click at [294, 364] on span "Search" at bounding box center [316, 362] width 122 height 18
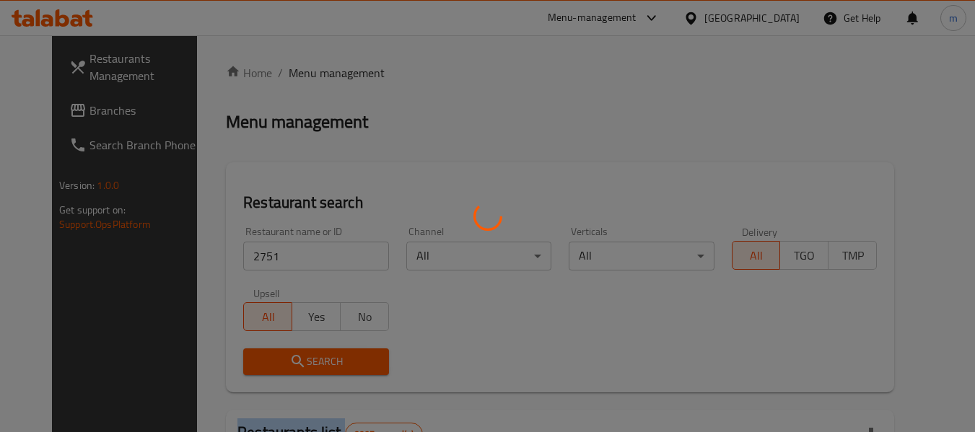
click at [294, 364] on div at bounding box center [487, 216] width 975 height 432
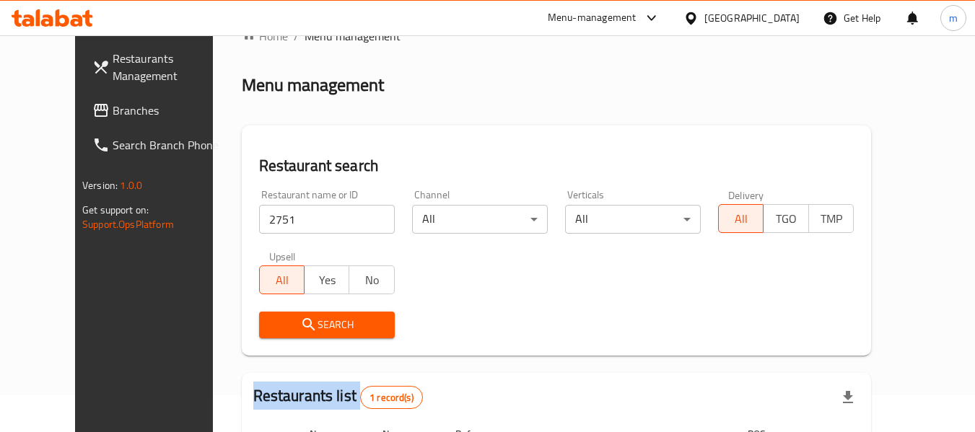
scroll to position [199, 0]
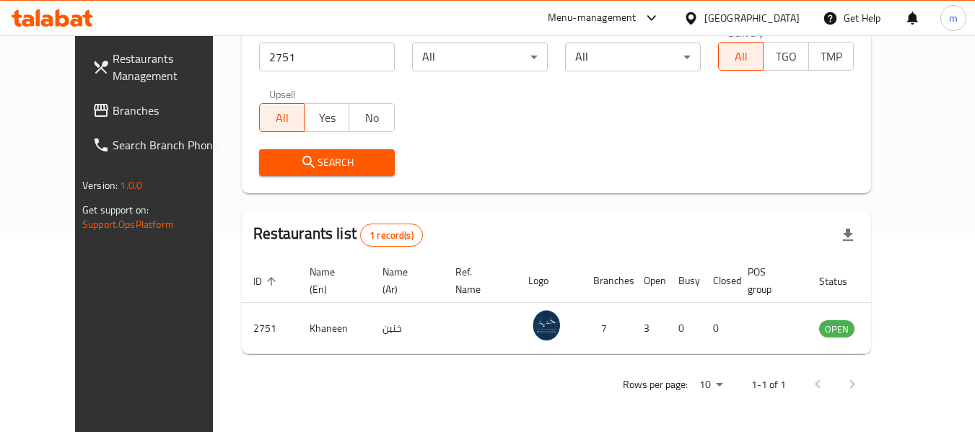
click at [784, 17] on div "[GEOGRAPHIC_DATA]" at bounding box center [751, 18] width 95 height 16
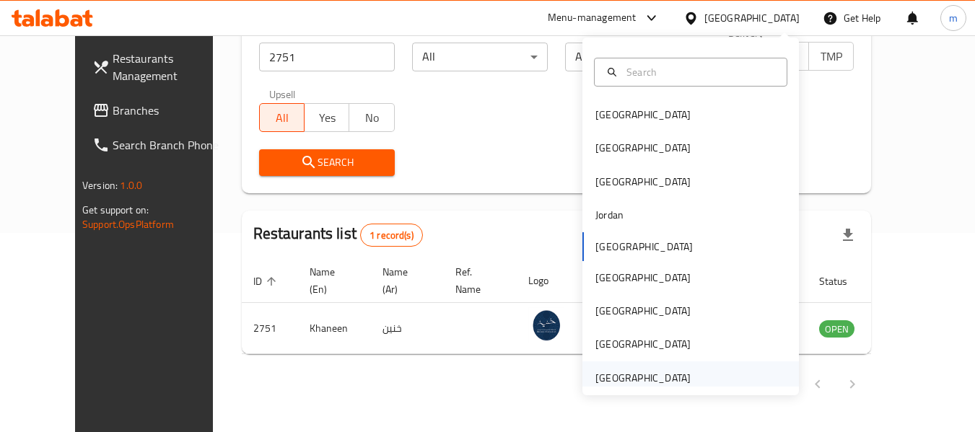
click at [626, 377] on div "[GEOGRAPHIC_DATA]" at bounding box center [642, 378] width 95 height 16
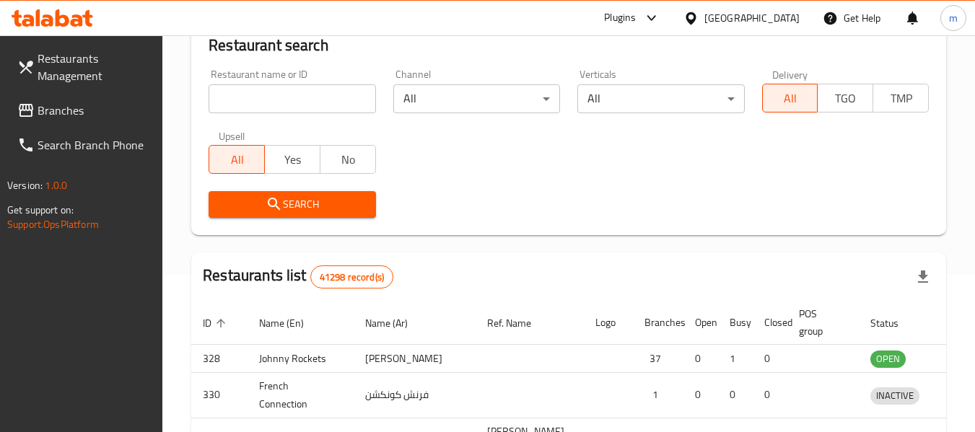
scroll to position [199, 0]
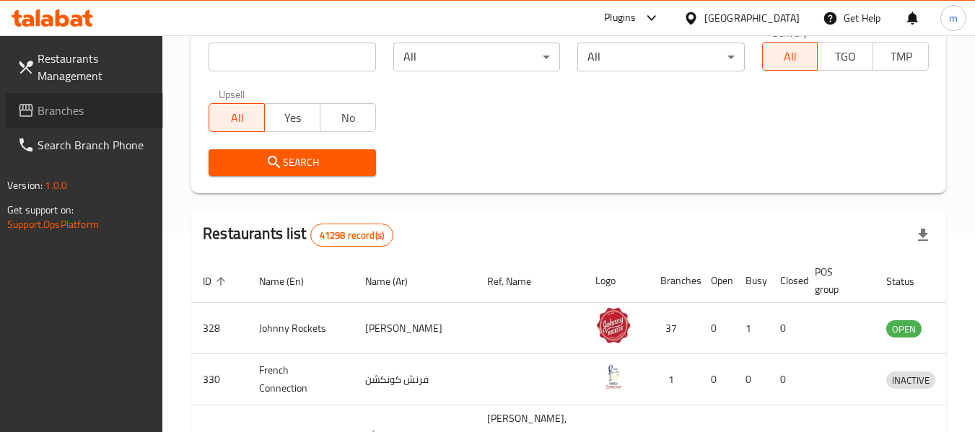
click at [92, 118] on span "Branches" at bounding box center [95, 110] width 114 height 17
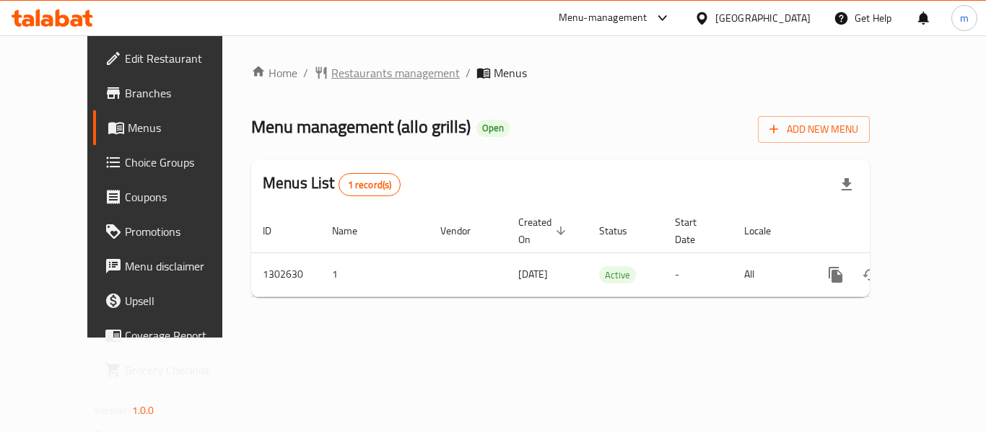
click at [339, 75] on span "Restaurants management" at bounding box center [395, 72] width 128 height 17
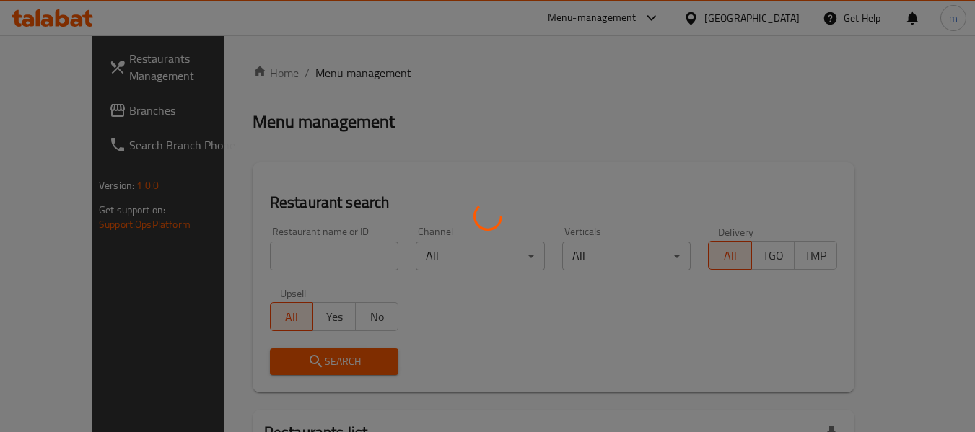
click at [271, 254] on div at bounding box center [487, 216] width 975 height 432
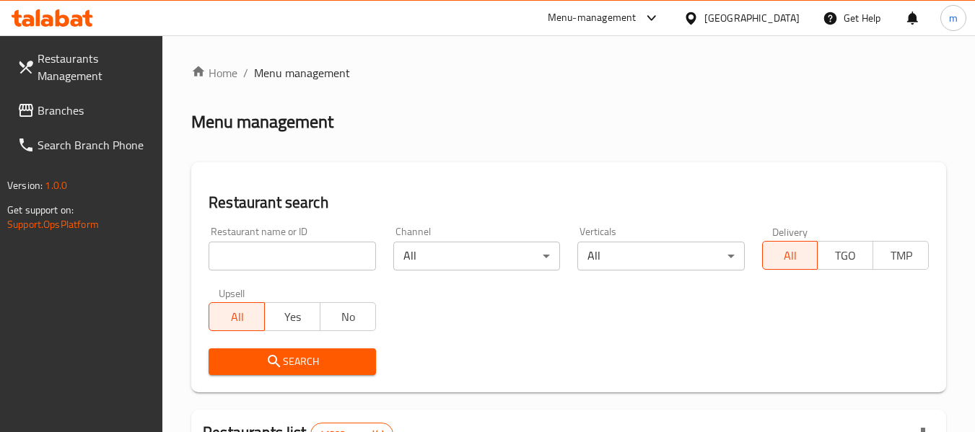
click at [271, 254] on input "search" at bounding box center [292, 256] width 167 height 29
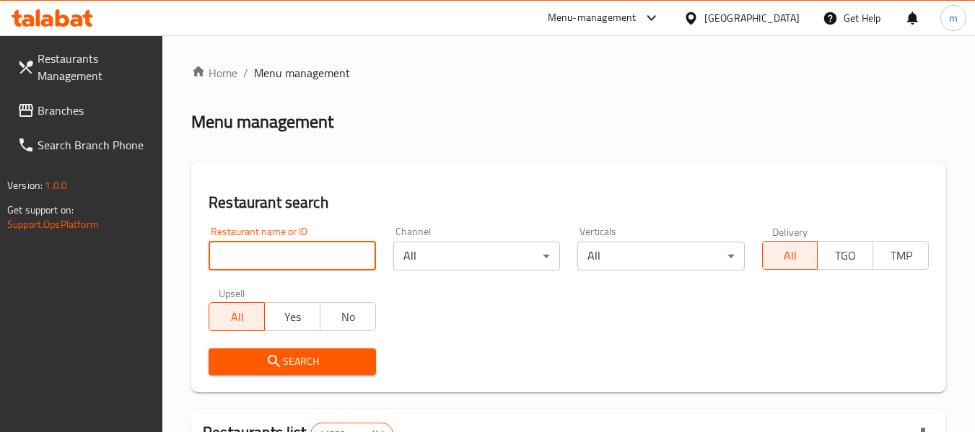
paste input "702422"
type input "702422"
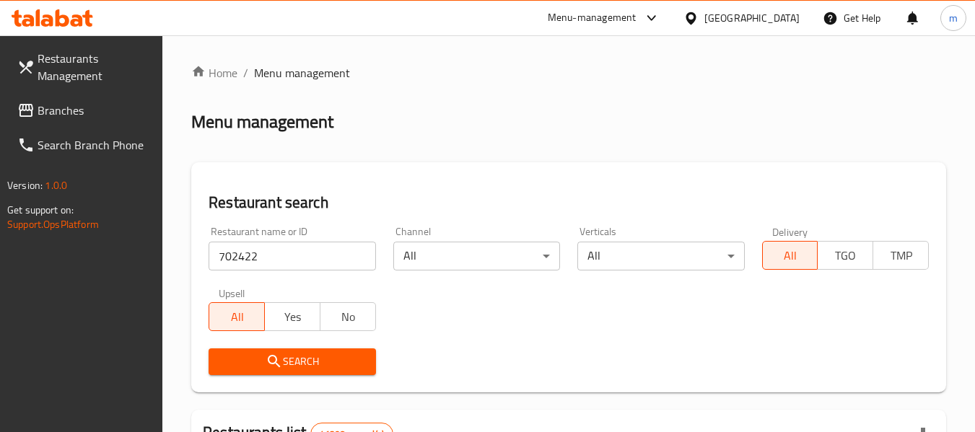
click at [320, 369] on span "Search" at bounding box center [292, 362] width 144 height 18
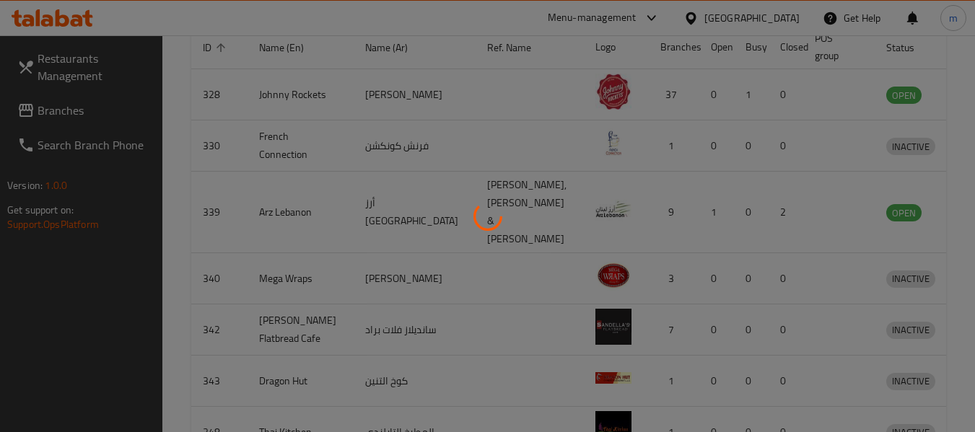
scroll to position [211, 0]
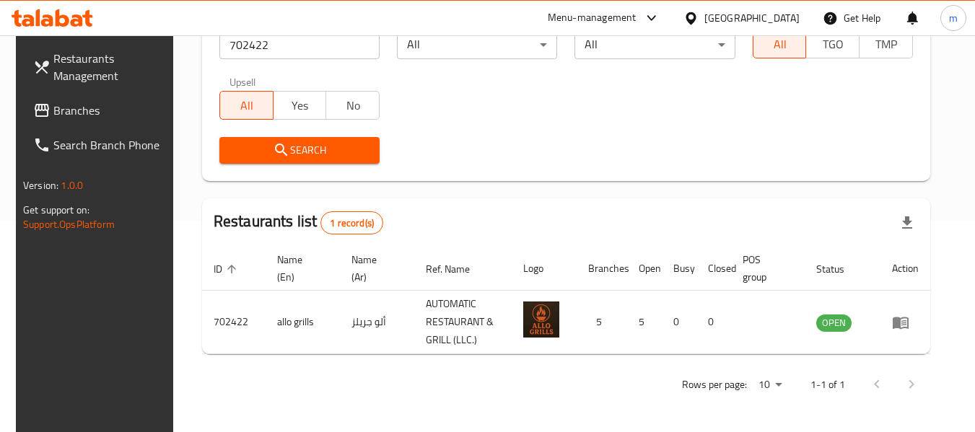
click at [740, 15] on div "[GEOGRAPHIC_DATA]" at bounding box center [751, 18] width 95 height 16
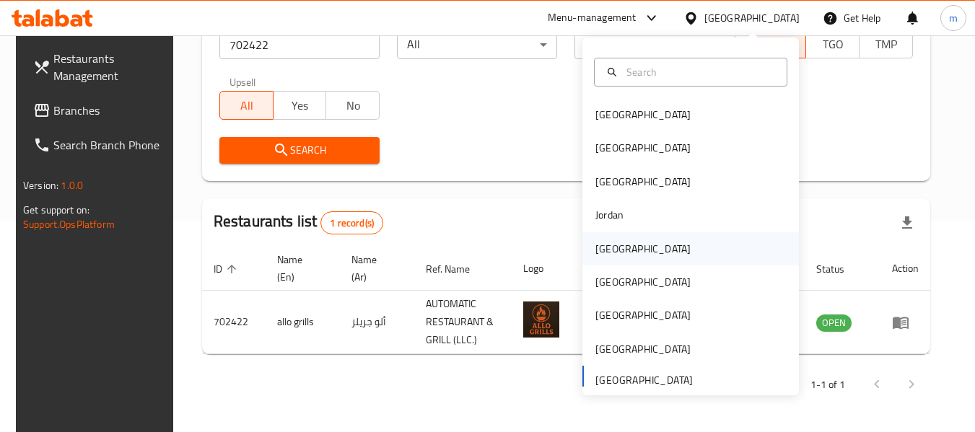
click at [607, 256] on div "[GEOGRAPHIC_DATA]" at bounding box center [642, 249] width 95 height 16
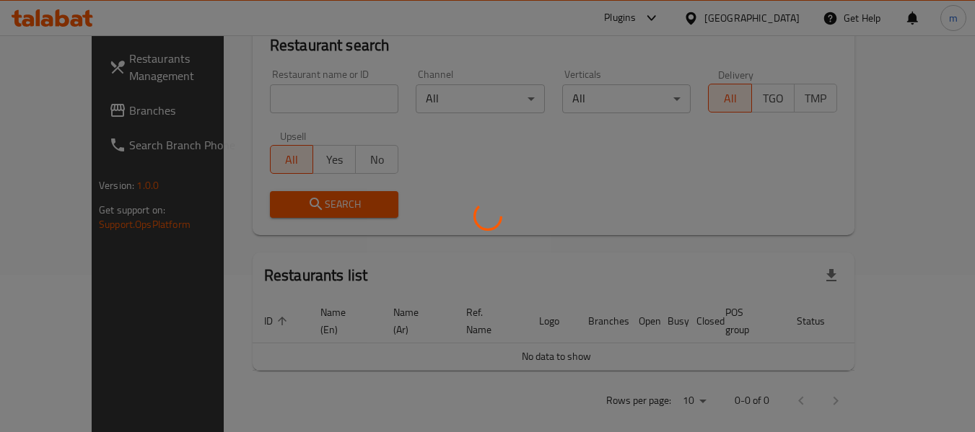
scroll to position [211, 0]
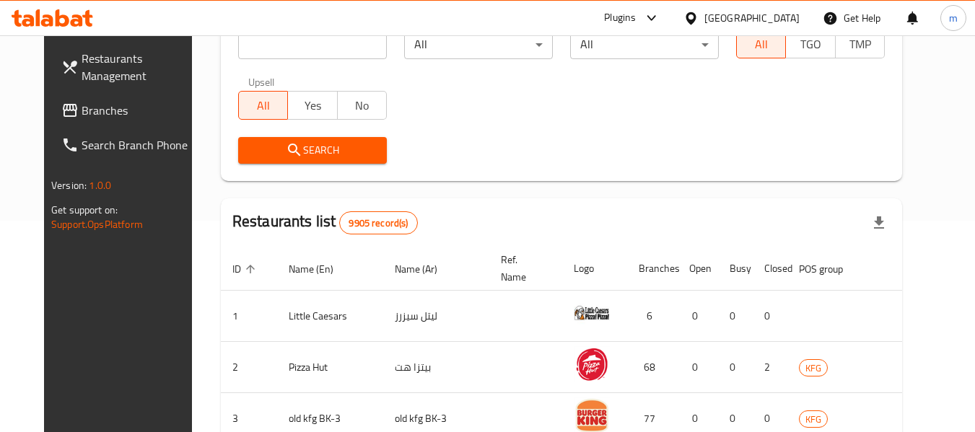
click at [82, 110] on span "Branches" at bounding box center [139, 110] width 114 height 17
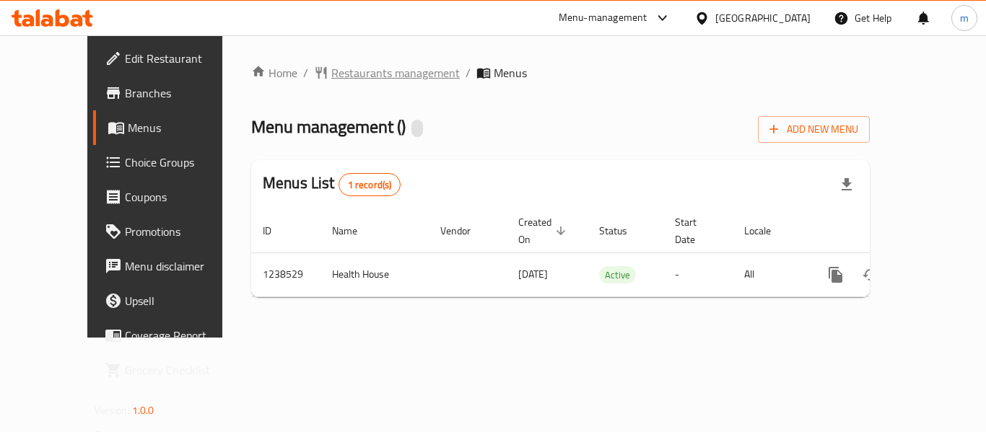
click at [344, 76] on span "Restaurants management" at bounding box center [395, 72] width 128 height 17
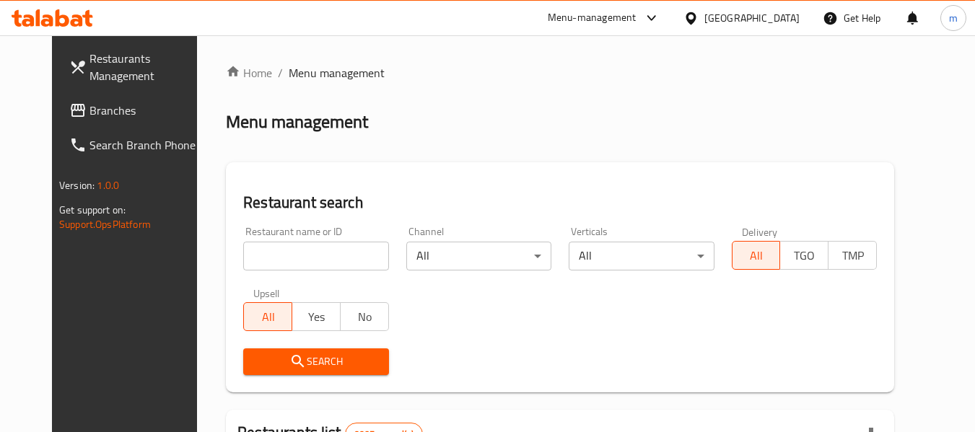
click at [308, 258] on input "search" at bounding box center [315, 256] width 145 height 29
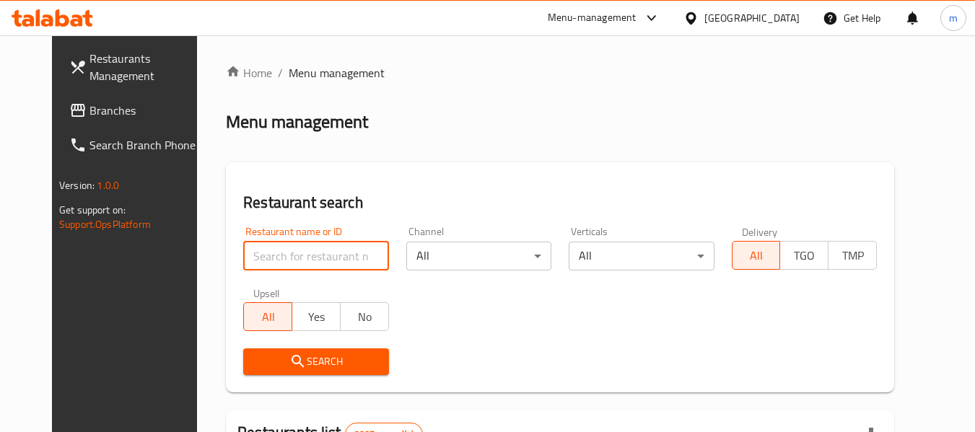
paste input "679754"
type input "679754"
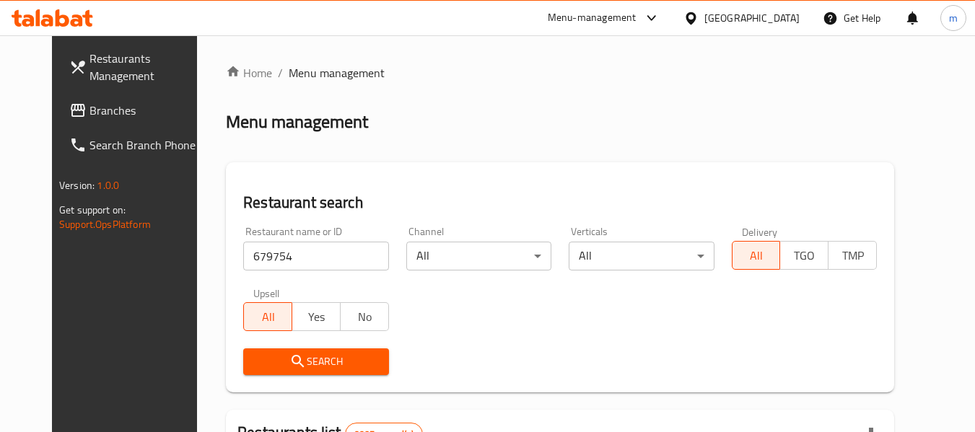
click at [297, 370] on span "Search" at bounding box center [316, 362] width 122 height 18
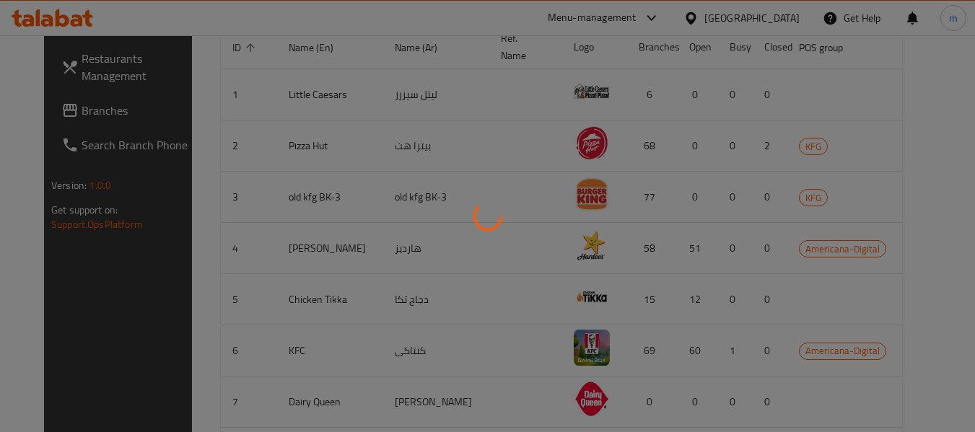
scroll to position [211, 0]
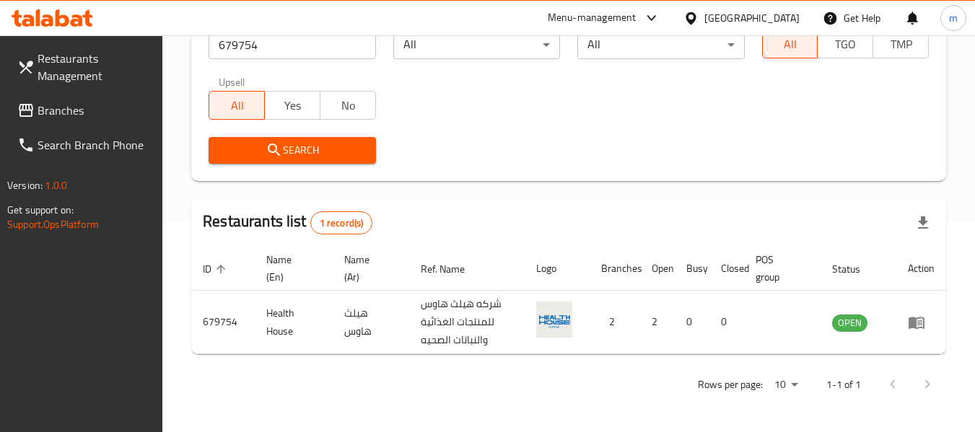
click at [696, 14] on icon at bounding box center [691, 18] width 10 height 12
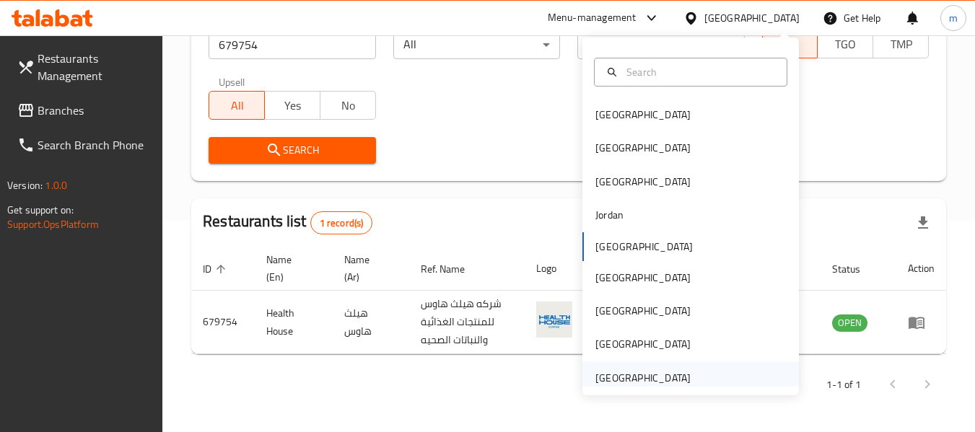
click at [629, 386] on div "United Arab Emirates" at bounding box center [642, 378] width 95 height 16
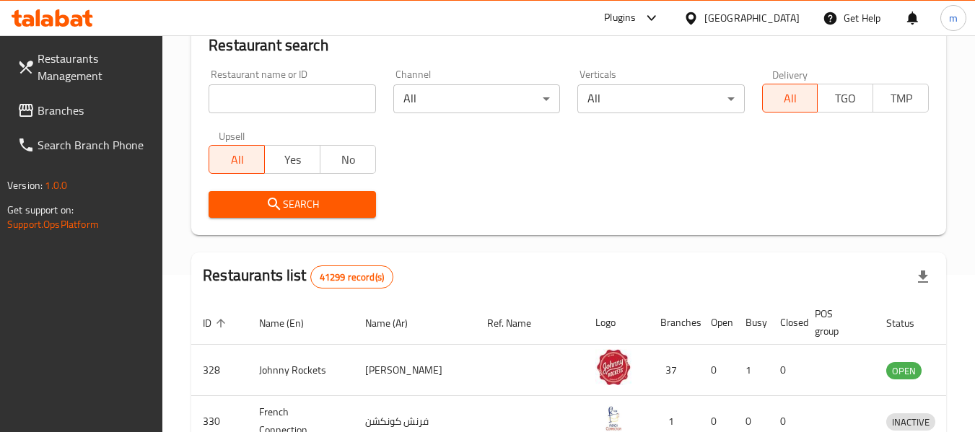
scroll to position [211, 0]
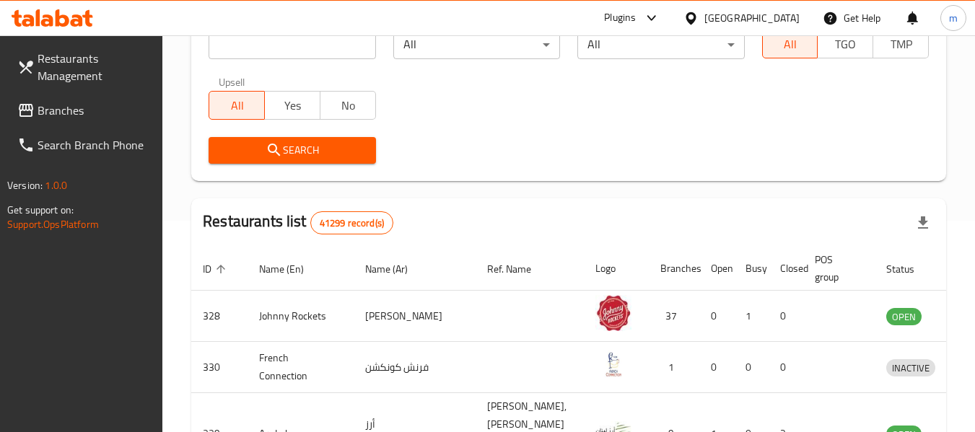
click at [74, 110] on span "Branches" at bounding box center [95, 110] width 114 height 17
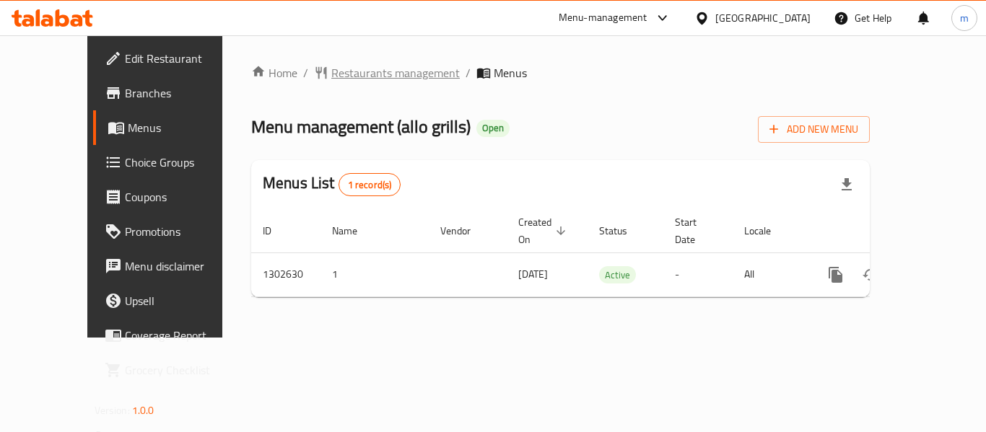
click at [339, 75] on span "Restaurants management" at bounding box center [395, 72] width 128 height 17
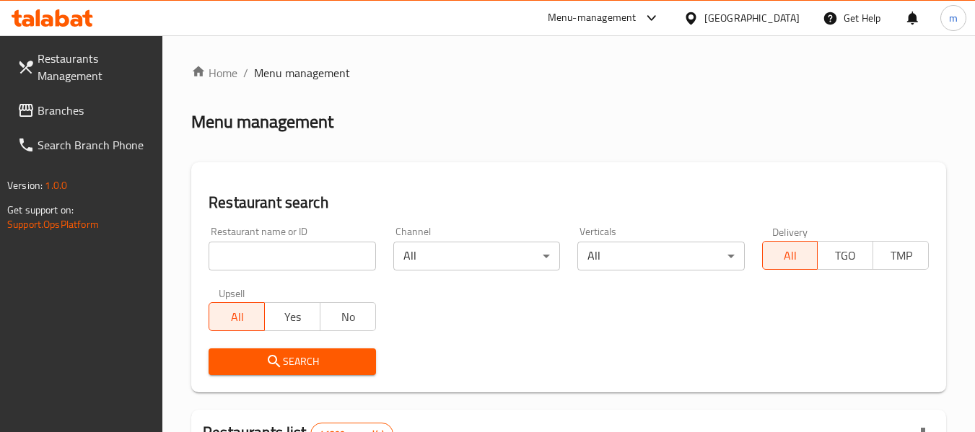
click at [303, 259] on input "search" at bounding box center [292, 256] width 167 height 29
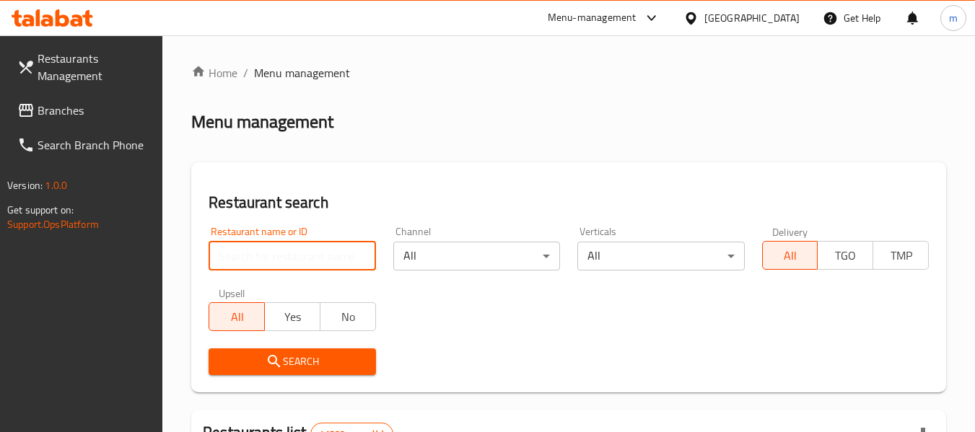
paste input "702422"
type input "702422"
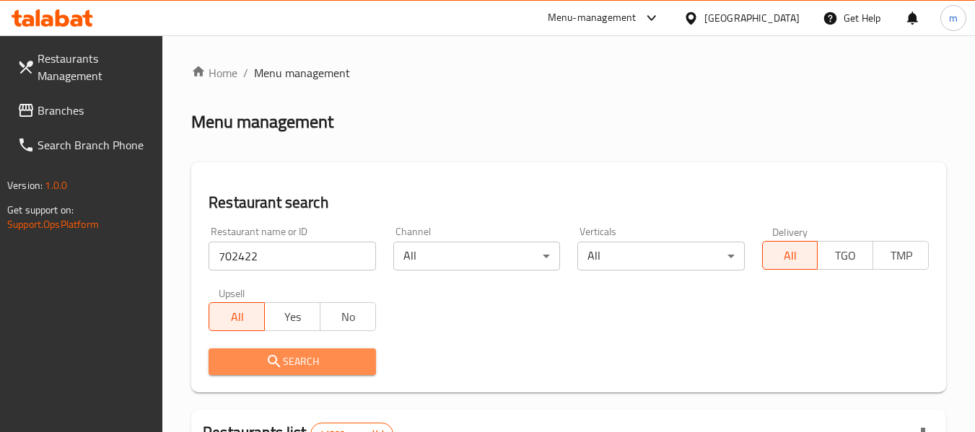
click at [305, 357] on span "Search" at bounding box center [292, 362] width 144 height 18
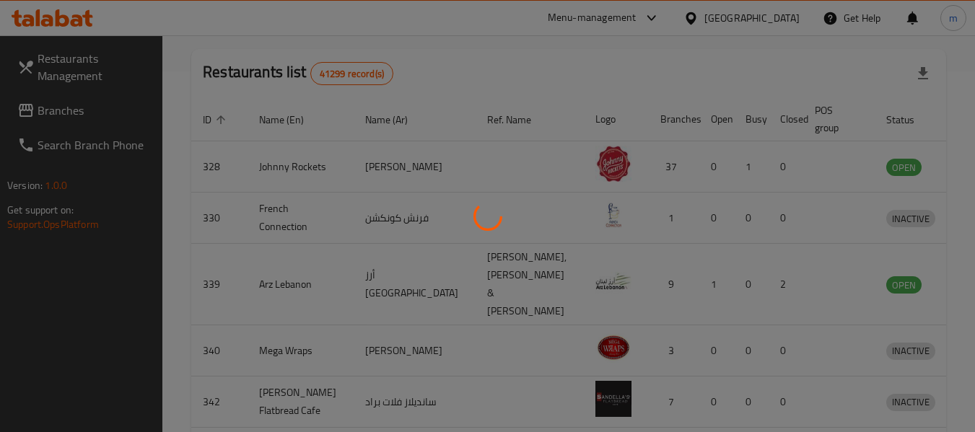
scroll to position [211, 0]
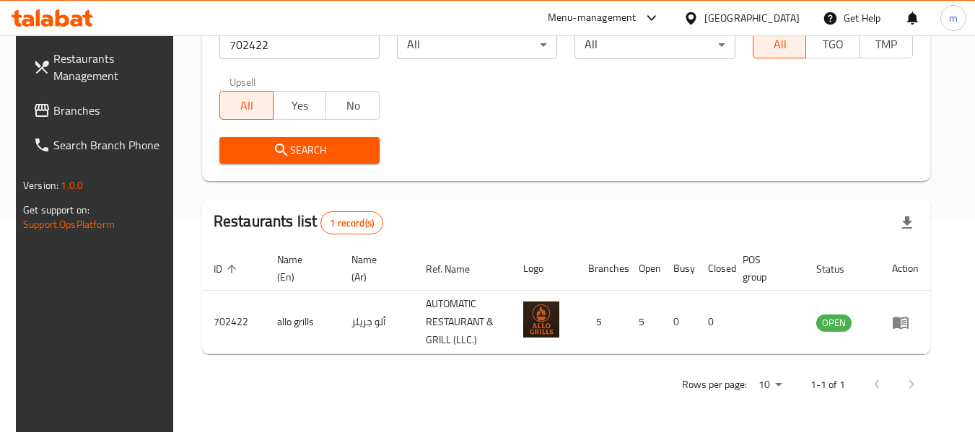
click at [69, 102] on span "Branches" at bounding box center [110, 110] width 114 height 17
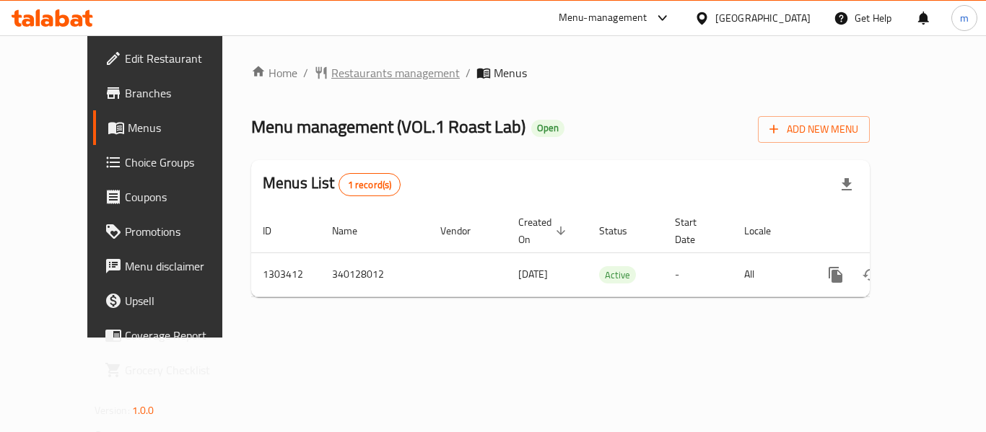
click at [363, 71] on span "Restaurants management" at bounding box center [395, 72] width 128 height 17
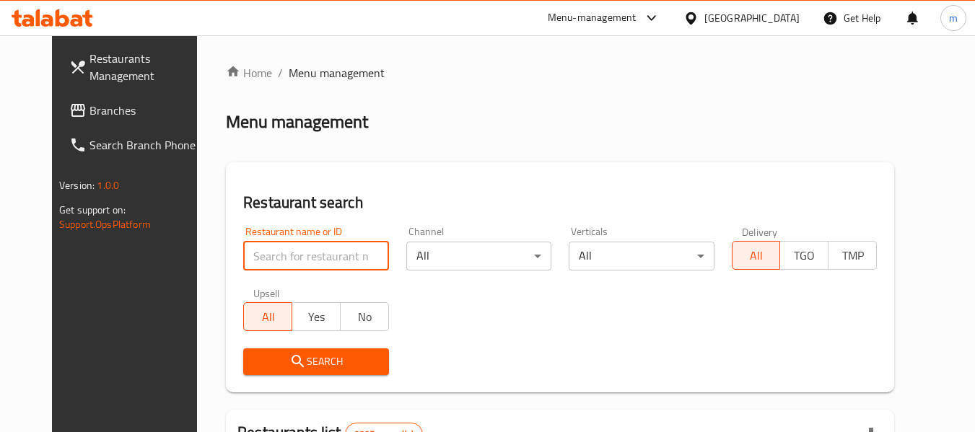
click at [297, 250] on input "search" at bounding box center [315, 256] width 145 height 29
paste input "702823"
type input "702823"
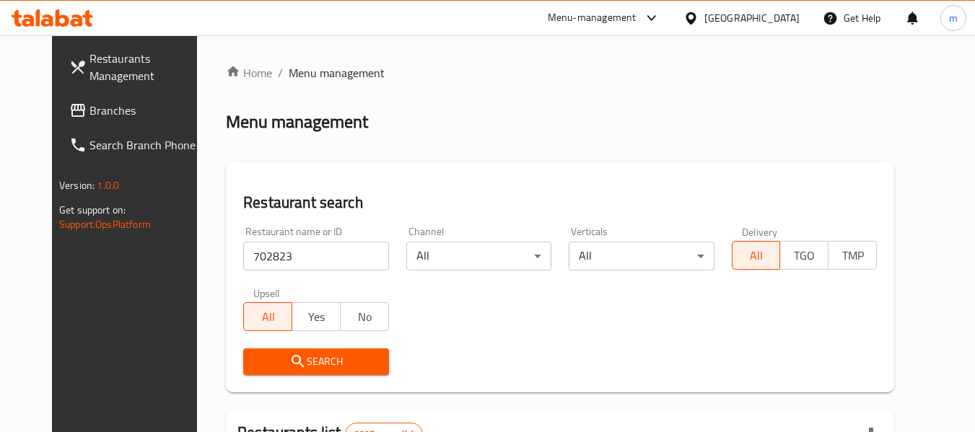
click at [289, 362] on icon "submit" at bounding box center [297, 361] width 17 height 17
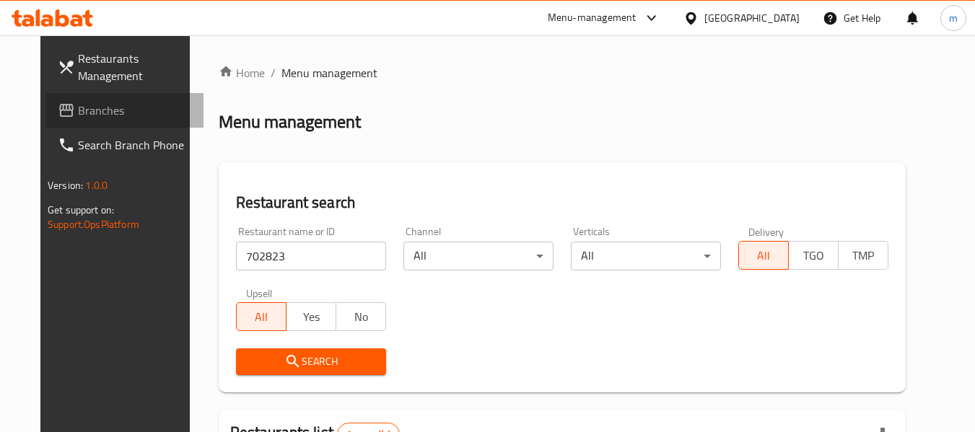
click at [78, 110] on span "Branches" at bounding box center [135, 110] width 114 height 17
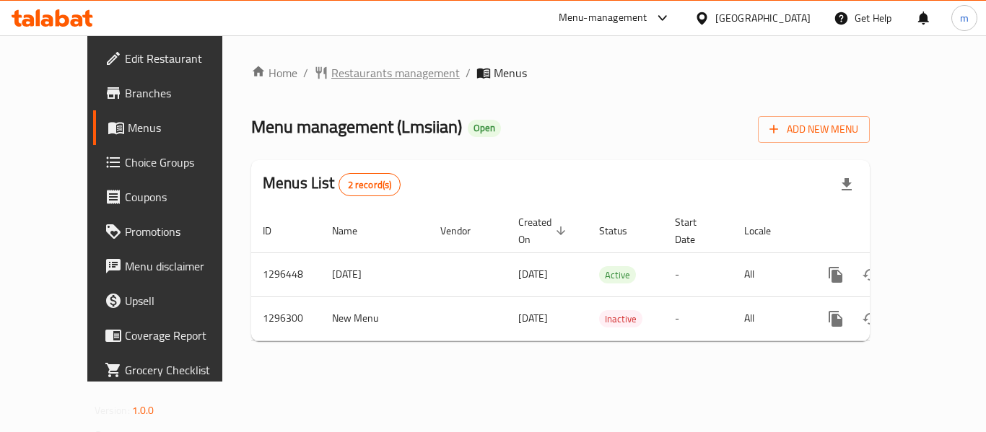
click at [352, 74] on span "Restaurants management" at bounding box center [395, 72] width 128 height 17
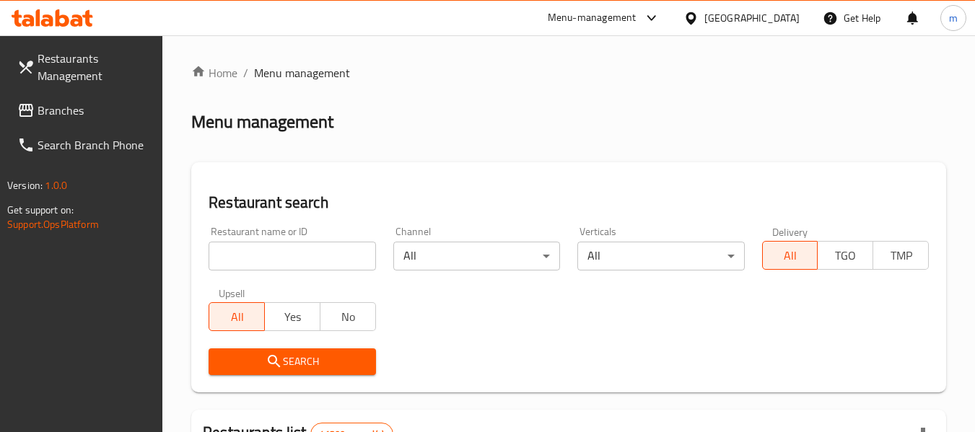
click at [292, 258] on input "search" at bounding box center [292, 256] width 167 height 29
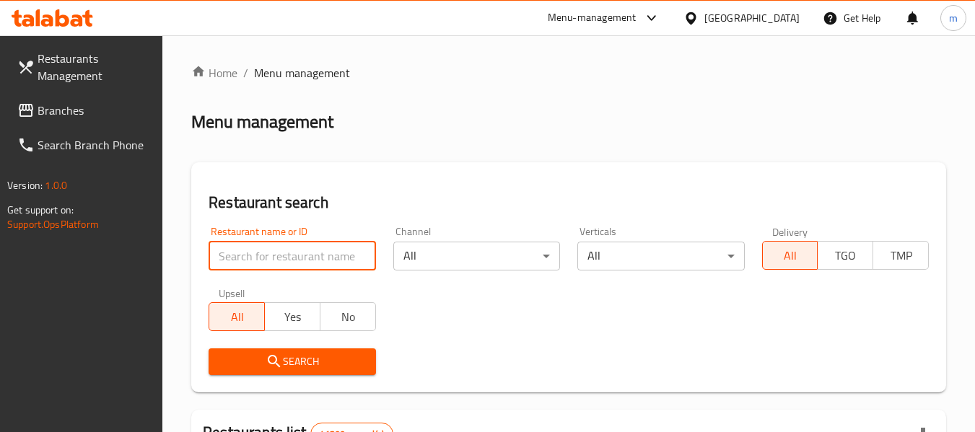
paste input "699911"
type input "699911"
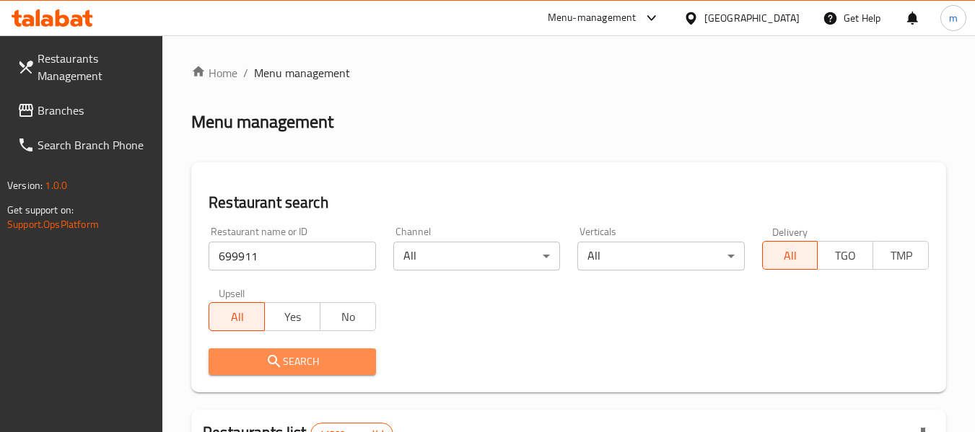
click at [318, 354] on span "Search" at bounding box center [292, 362] width 144 height 18
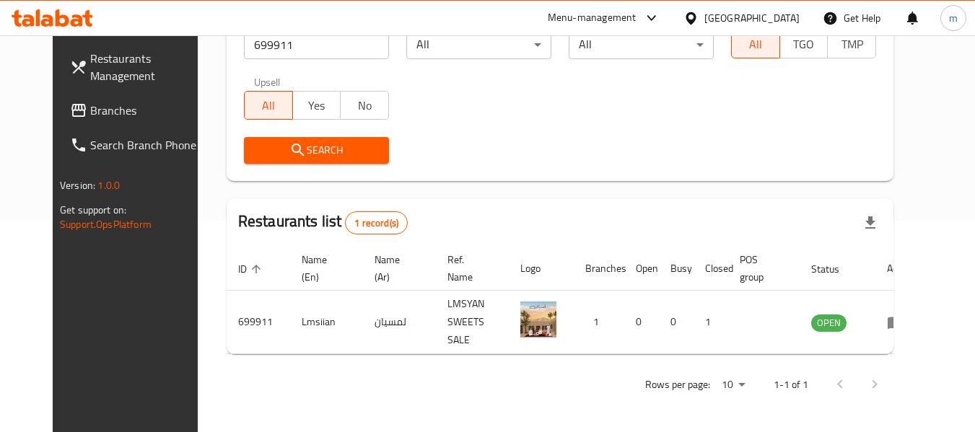
scroll to position [199, 0]
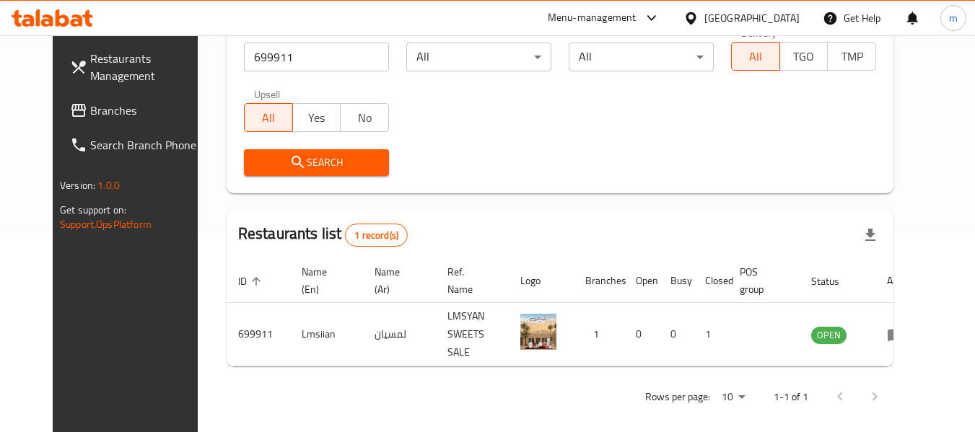
click at [90, 109] on span "Branches" at bounding box center [147, 110] width 114 height 17
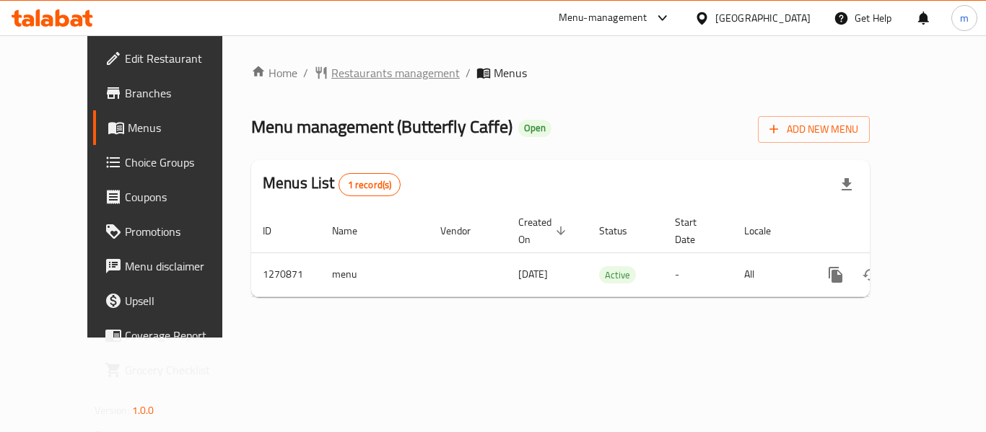
click at [331, 75] on span "Restaurants management" at bounding box center [395, 72] width 128 height 17
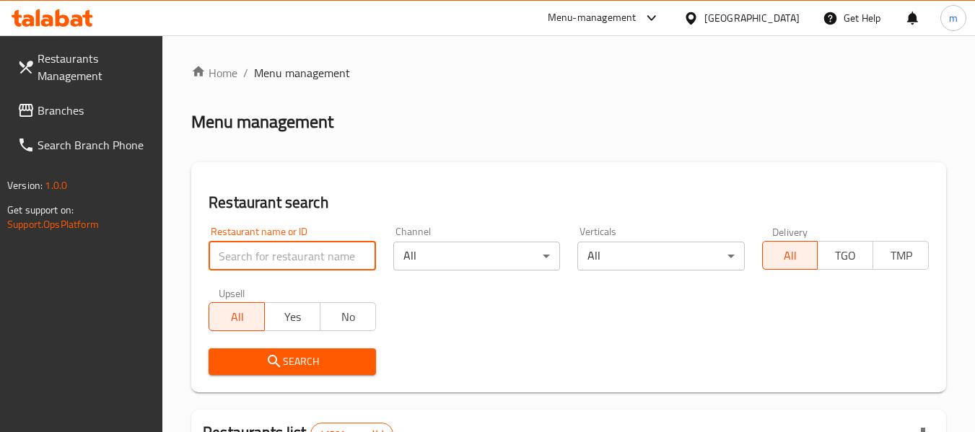
click at [290, 246] on input "search" at bounding box center [292, 256] width 167 height 29
paste input "689418"
type input "689418"
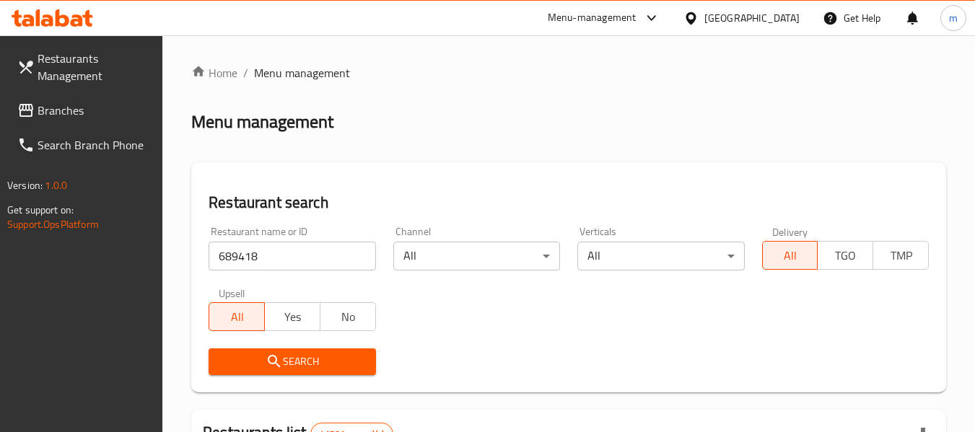
click at [287, 353] on span "Search" at bounding box center [292, 362] width 144 height 18
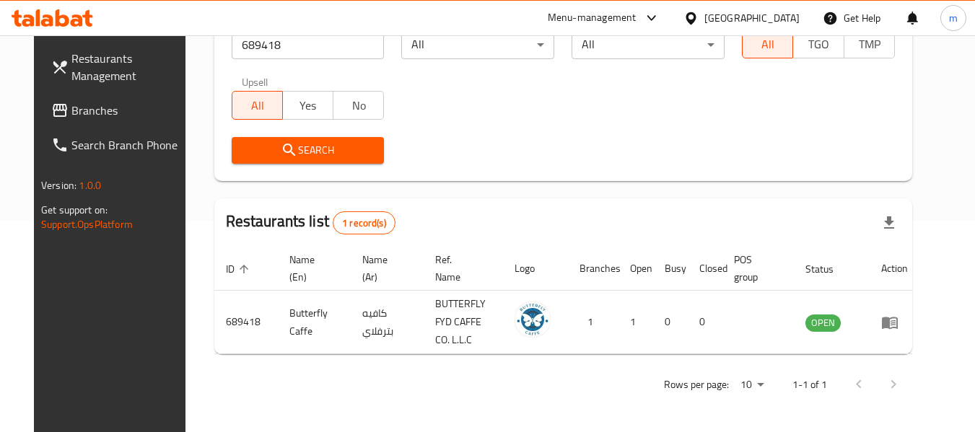
scroll to position [199, 0]
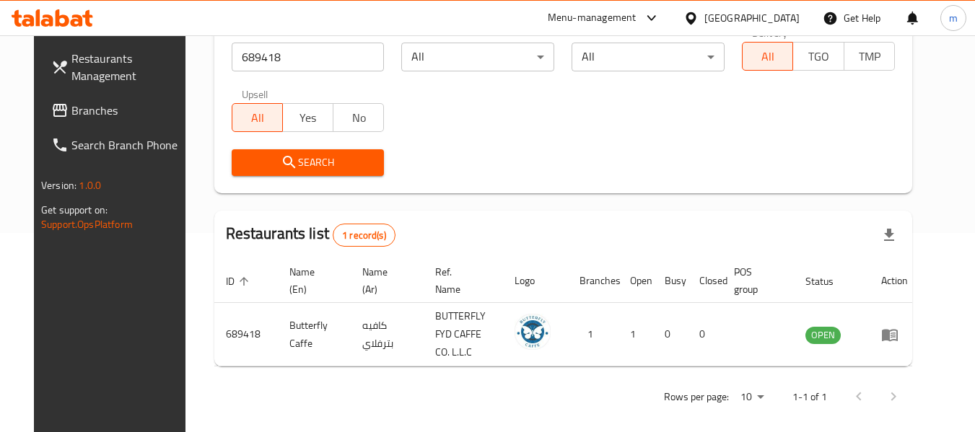
drag, startPoint x: 91, startPoint y: 113, endPoint x: 82, endPoint y: 118, distance: 10.4
click at [91, 113] on span "Branches" at bounding box center [128, 110] width 114 height 17
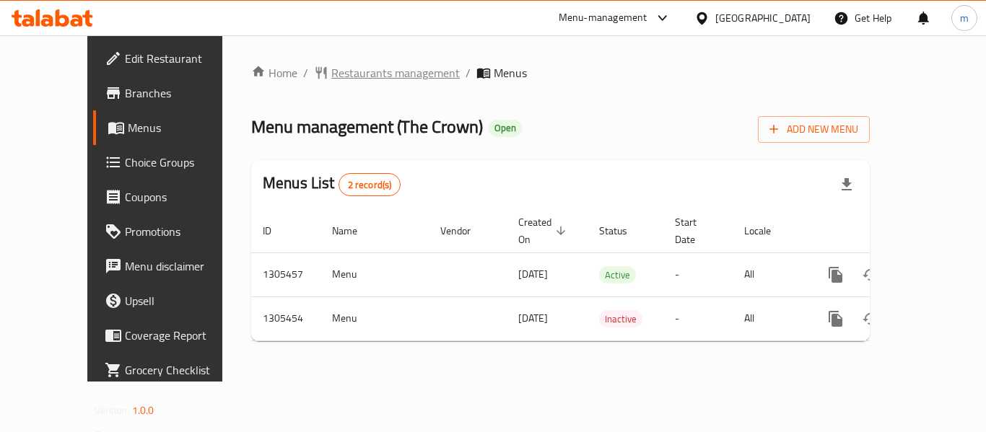
click at [343, 70] on span "Restaurants management" at bounding box center [395, 72] width 128 height 17
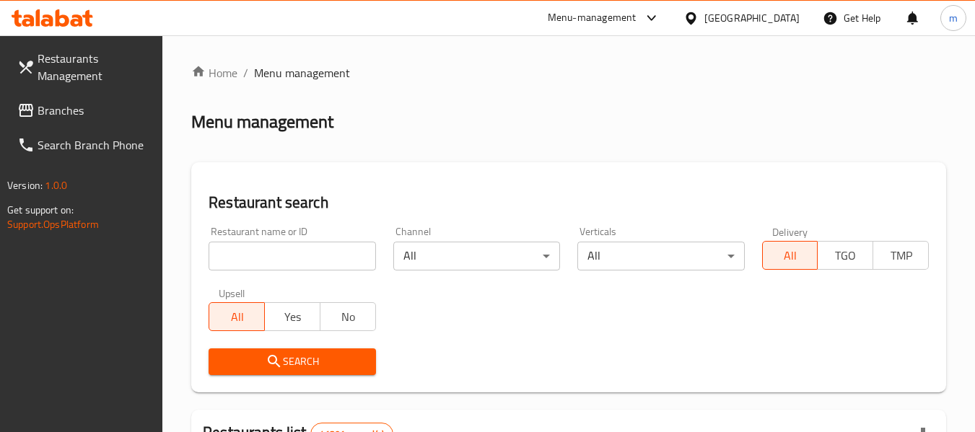
click at [294, 248] on input "search" at bounding box center [292, 256] width 167 height 29
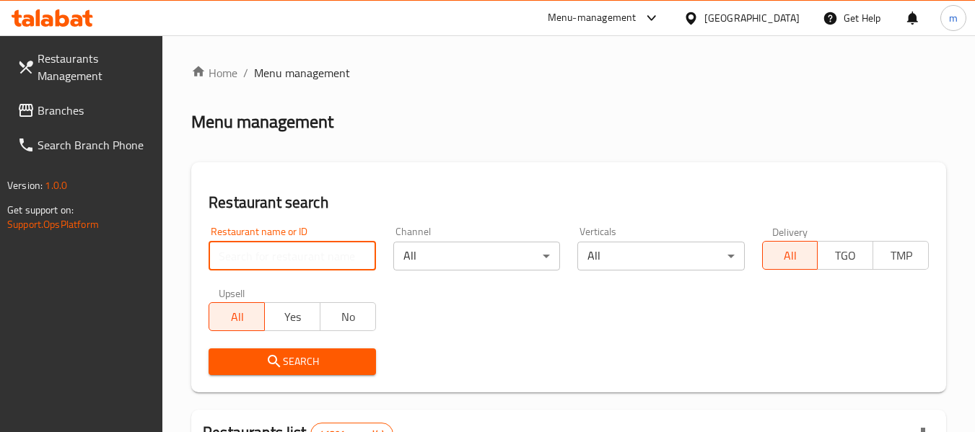
paste input "703309"
type input "703309"
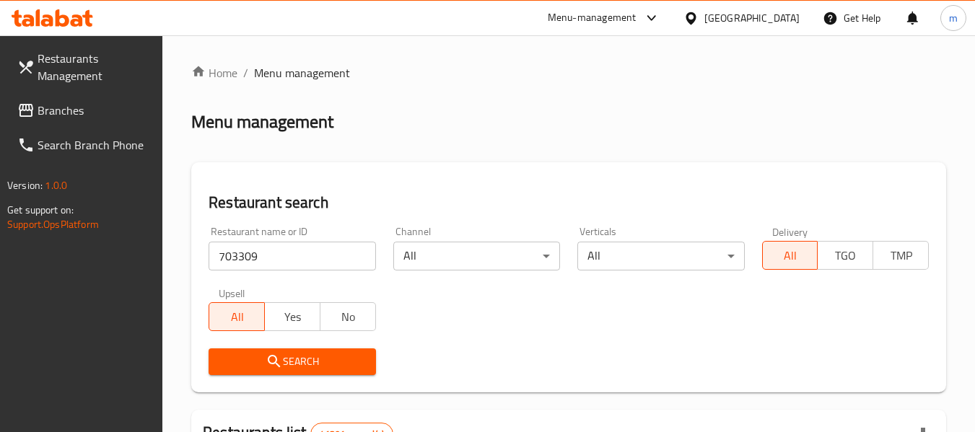
click at [308, 367] on span "Search" at bounding box center [292, 362] width 144 height 18
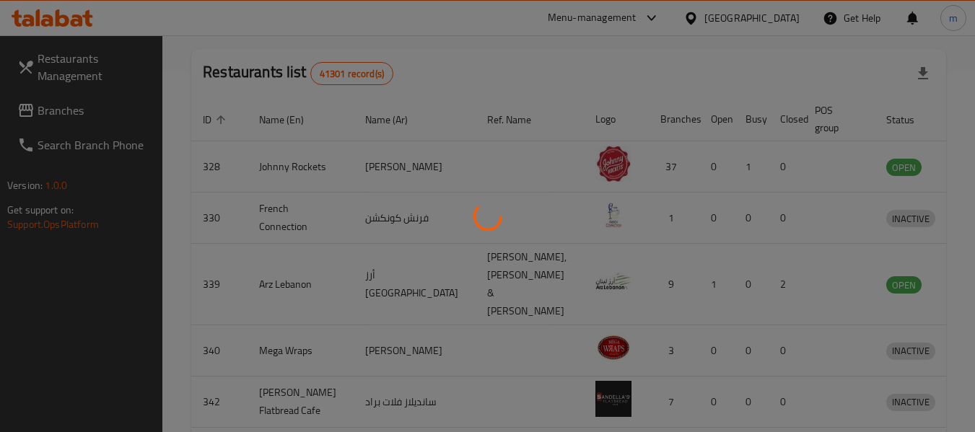
scroll to position [211, 0]
